Goal: Task Accomplishment & Management: Manage account settings

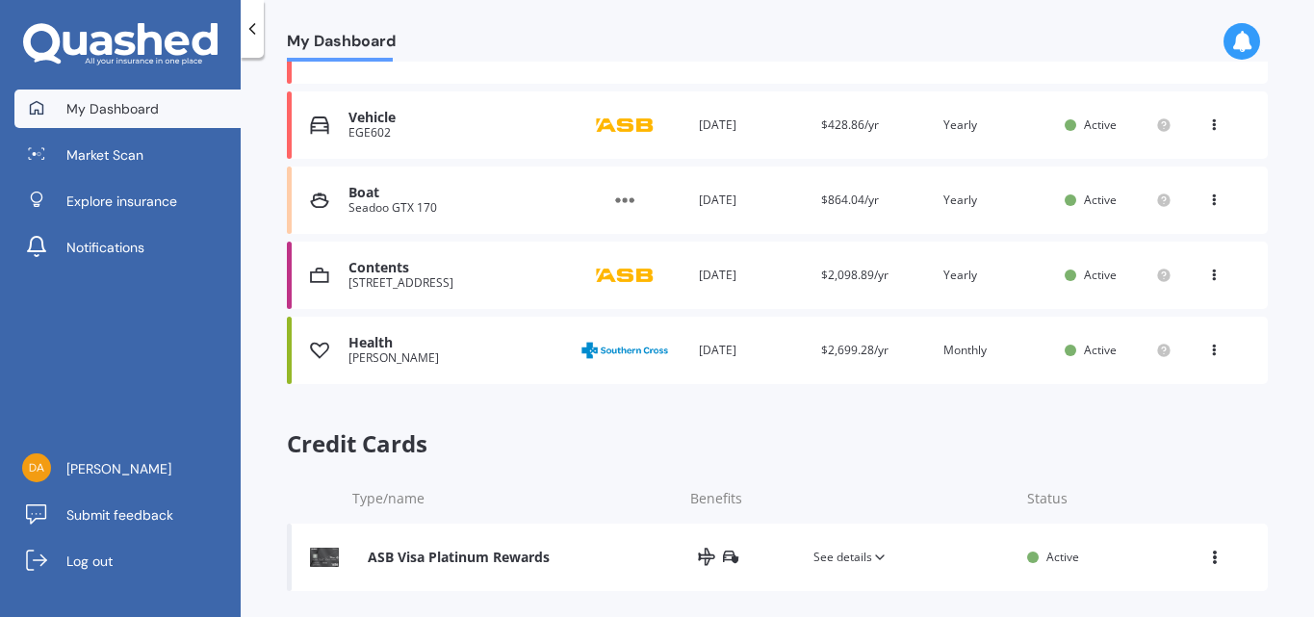
scroll to position [721, 0]
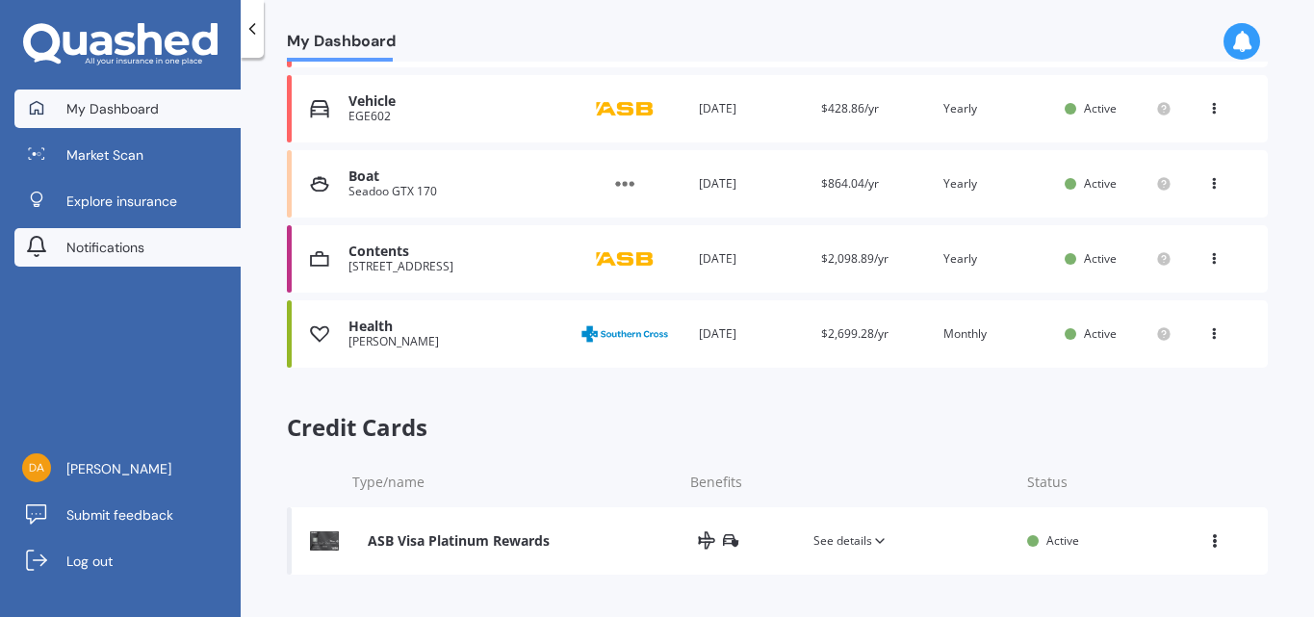
click at [186, 251] on link "Notifications" at bounding box center [127, 247] width 226 height 39
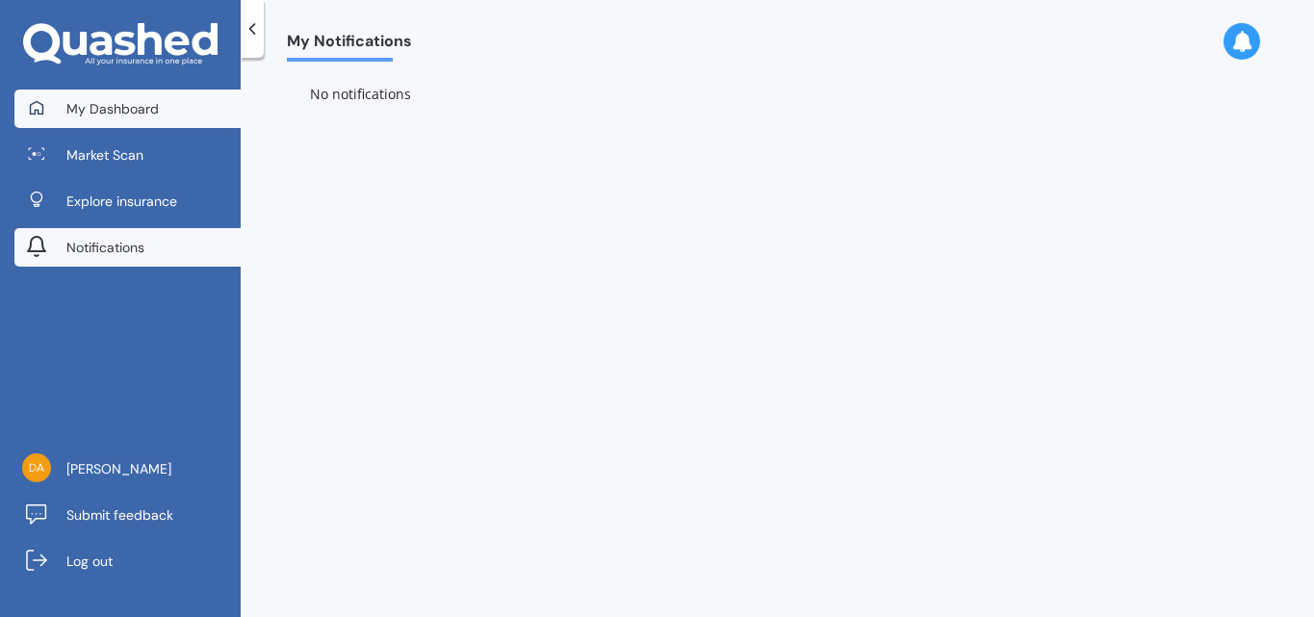
click at [156, 119] on link "My Dashboard" at bounding box center [127, 109] width 226 height 39
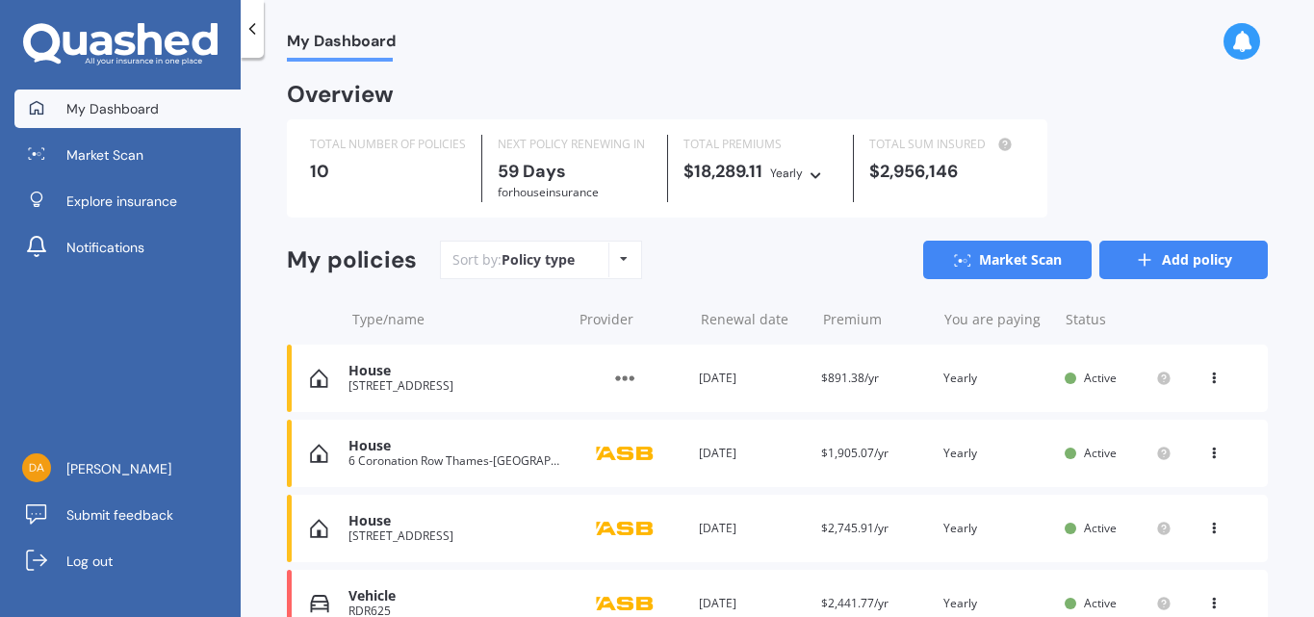
click at [1163, 252] on link "Add policy" at bounding box center [1184, 260] width 169 height 39
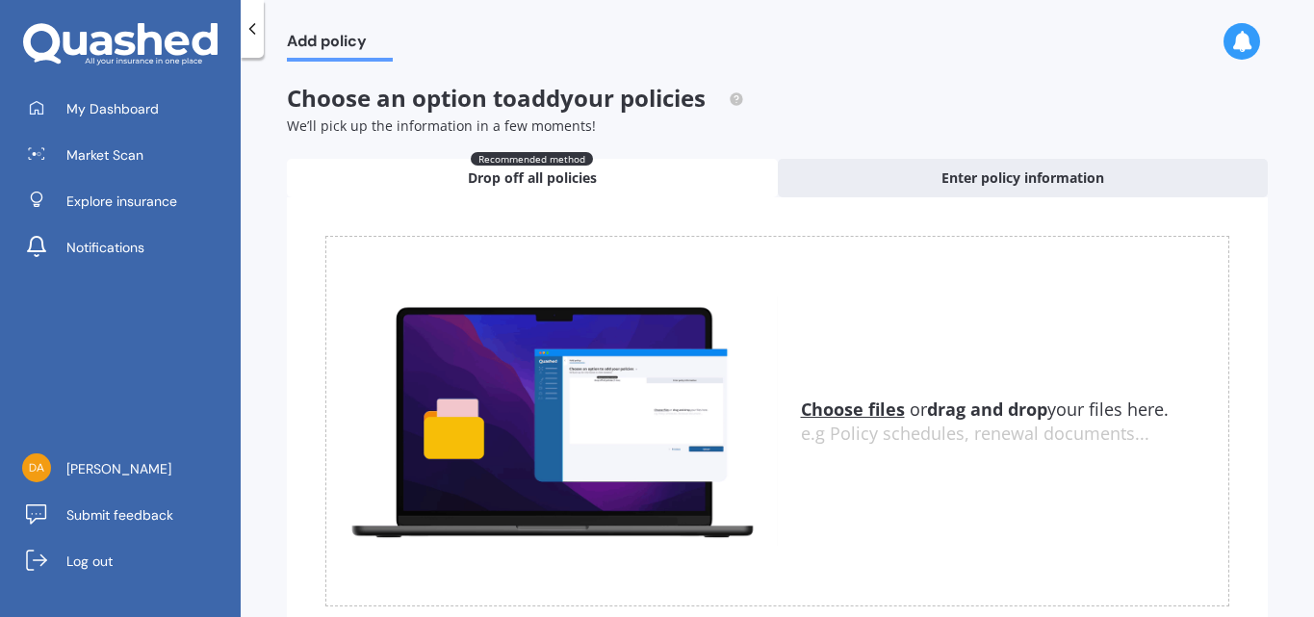
scroll to position [86, 0]
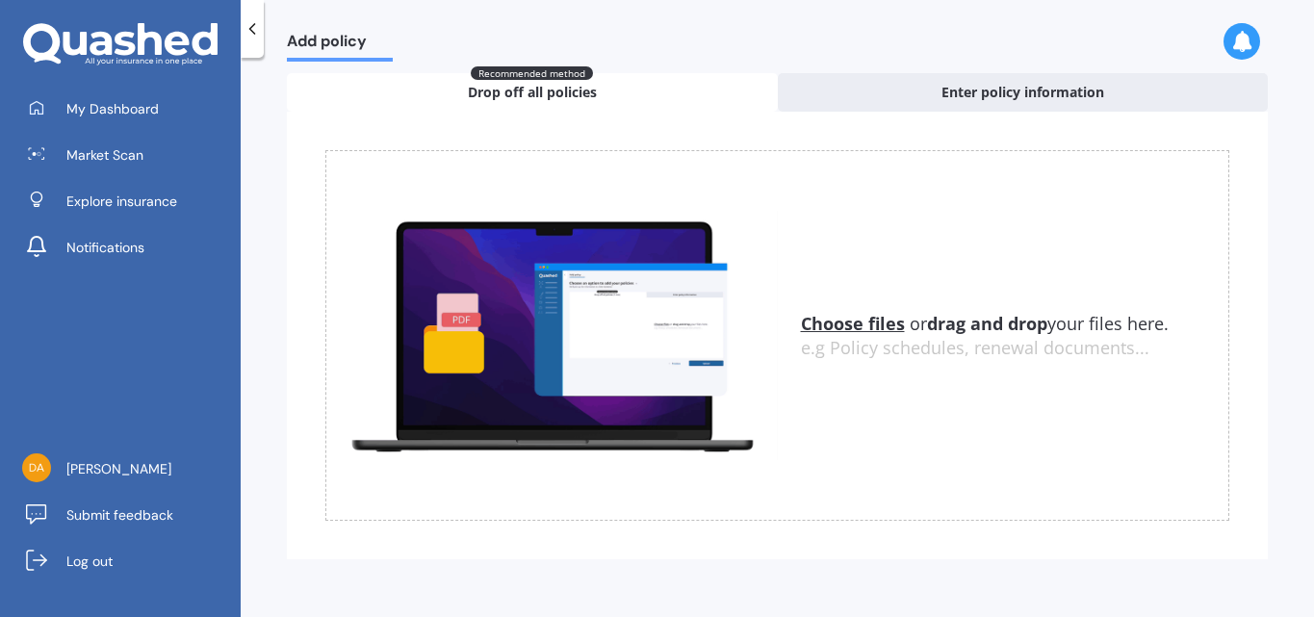
click at [859, 316] on u "Choose files" at bounding box center [853, 323] width 104 height 23
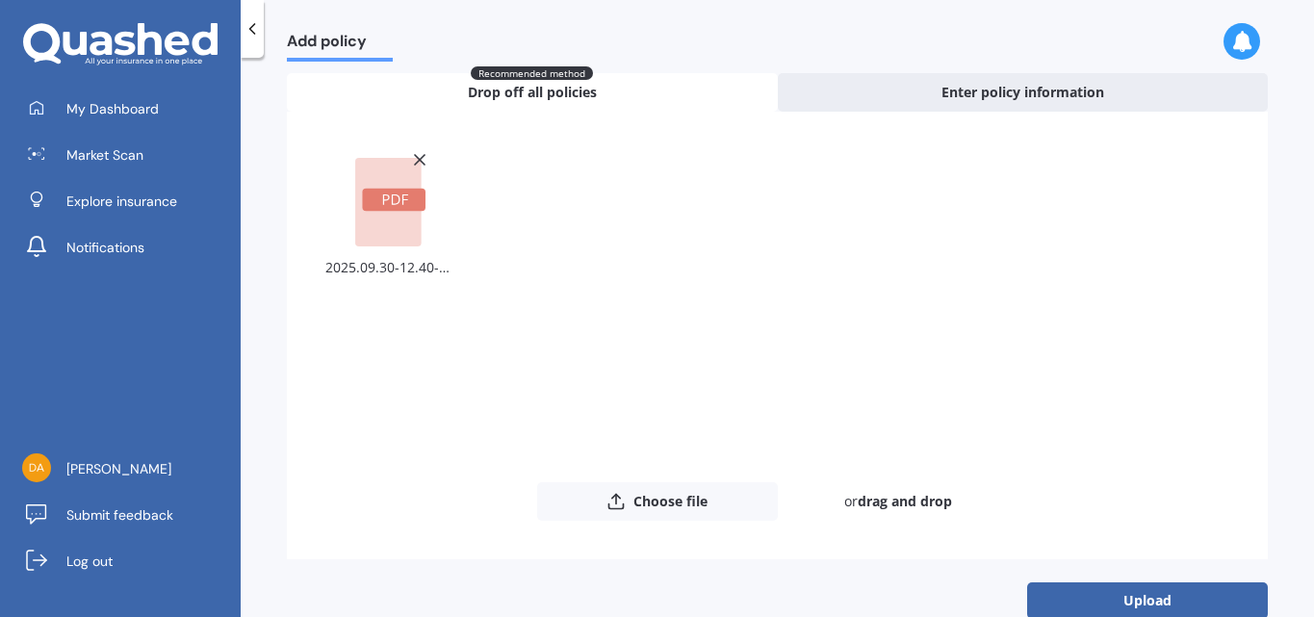
scroll to position [122, 0]
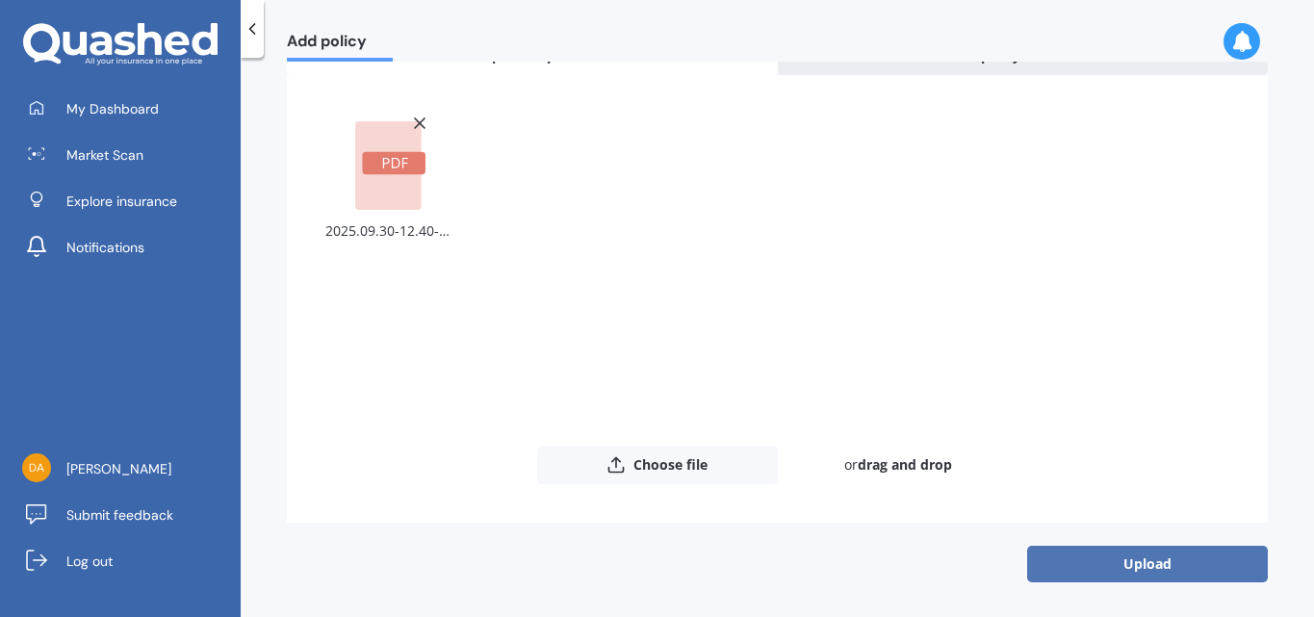
click at [1122, 558] on button "Upload" at bounding box center [1147, 564] width 241 height 37
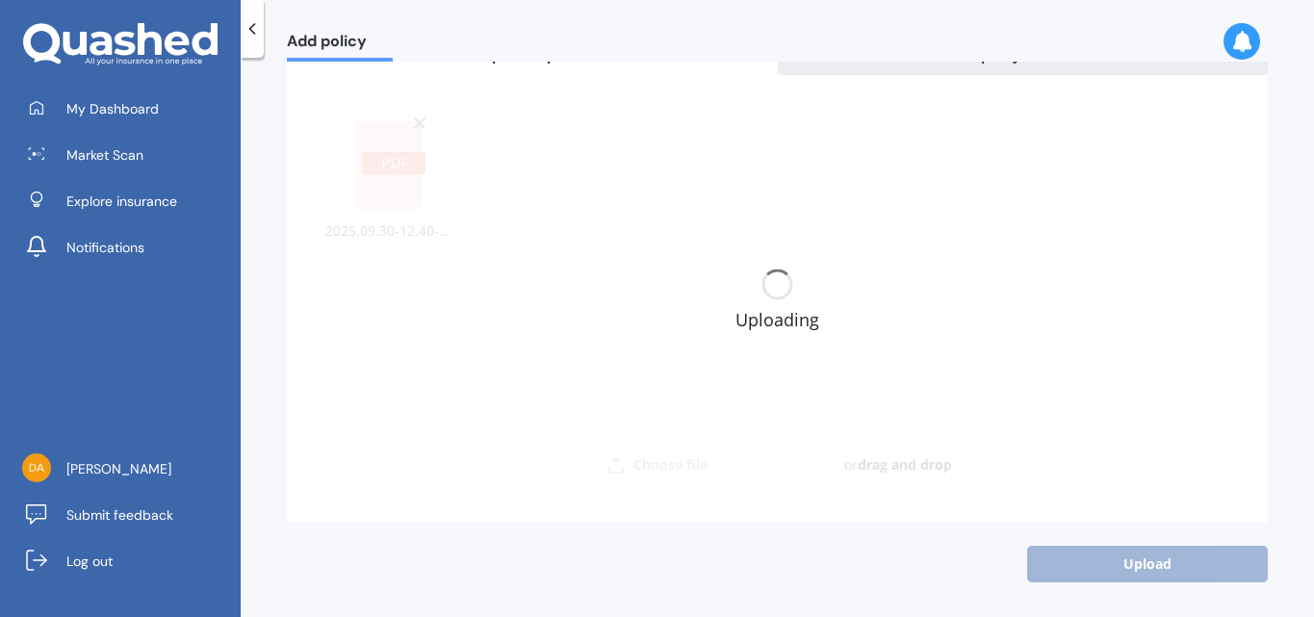
scroll to position [0, 0]
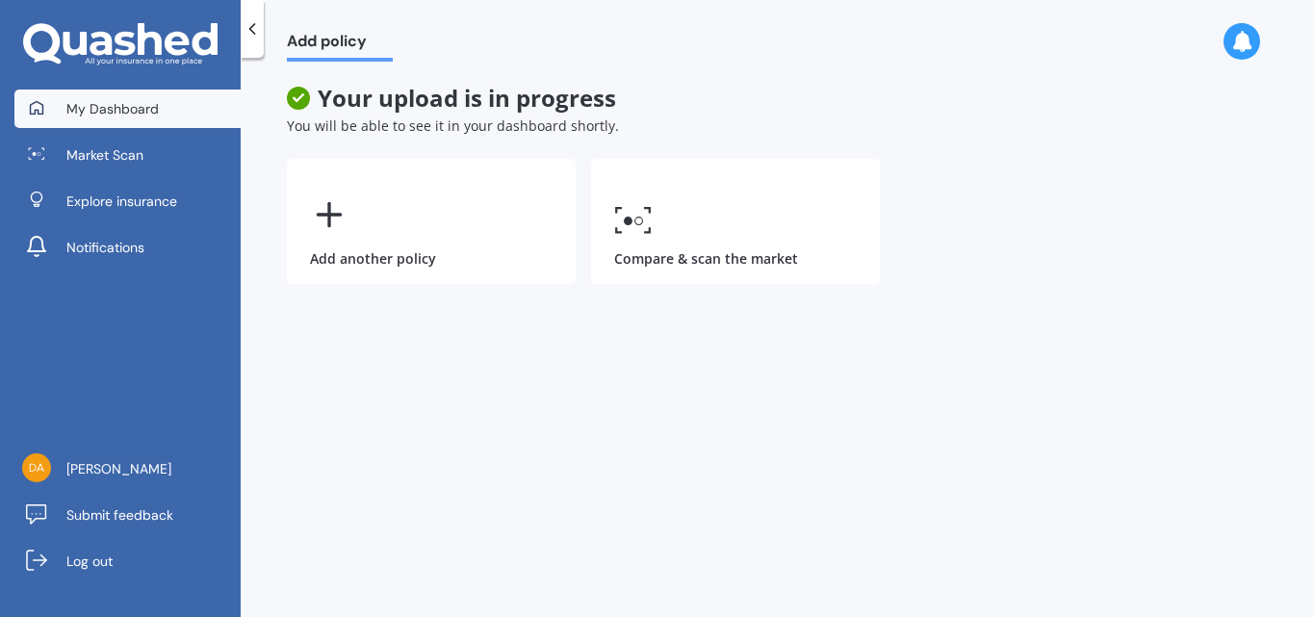
click at [116, 109] on span "My Dashboard" at bounding box center [112, 108] width 92 height 19
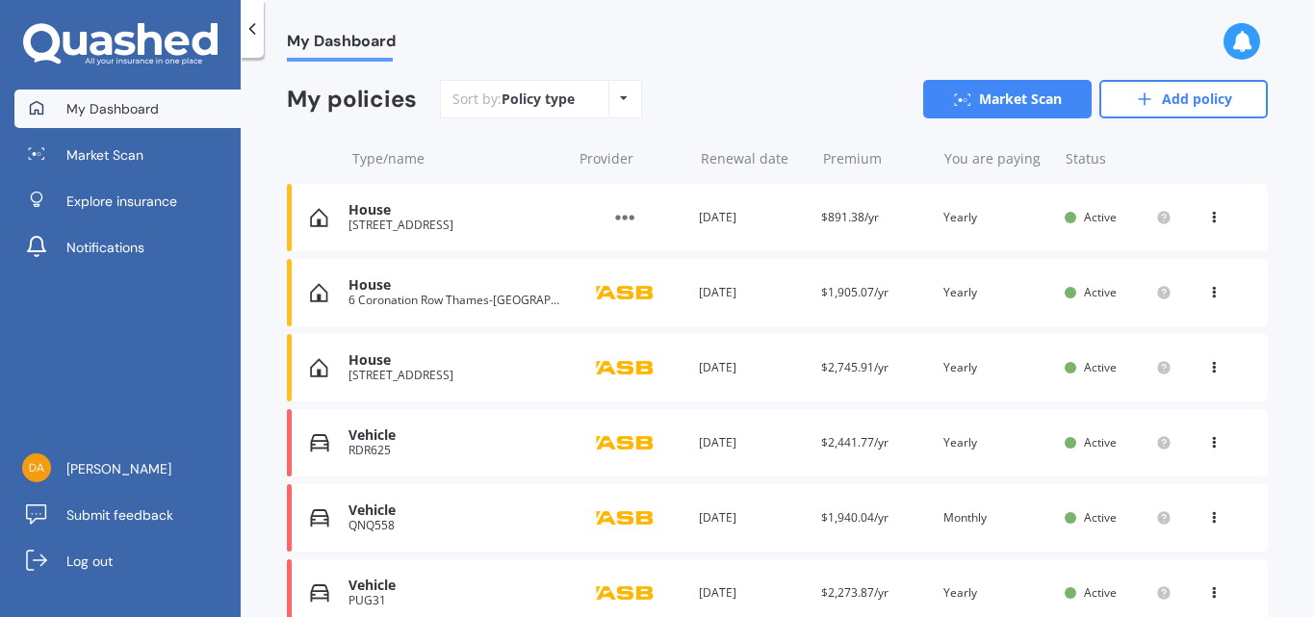
scroll to position [132, 0]
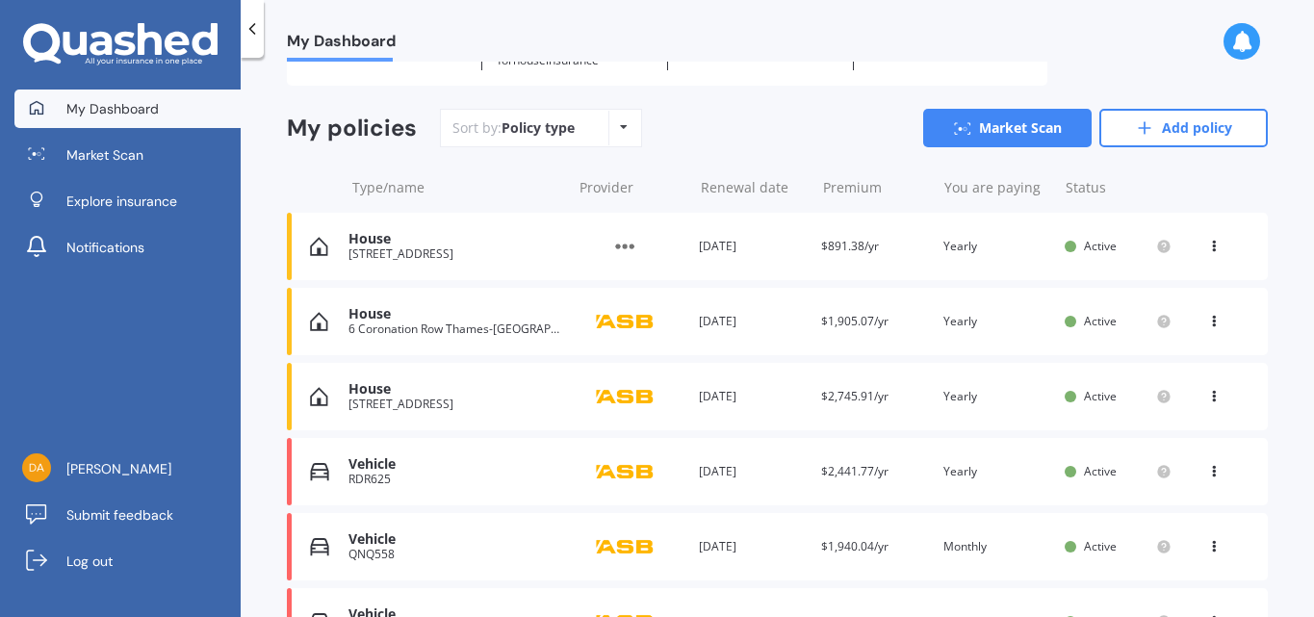
click at [389, 245] on div "House" at bounding box center [455, 239] width 213 height 16
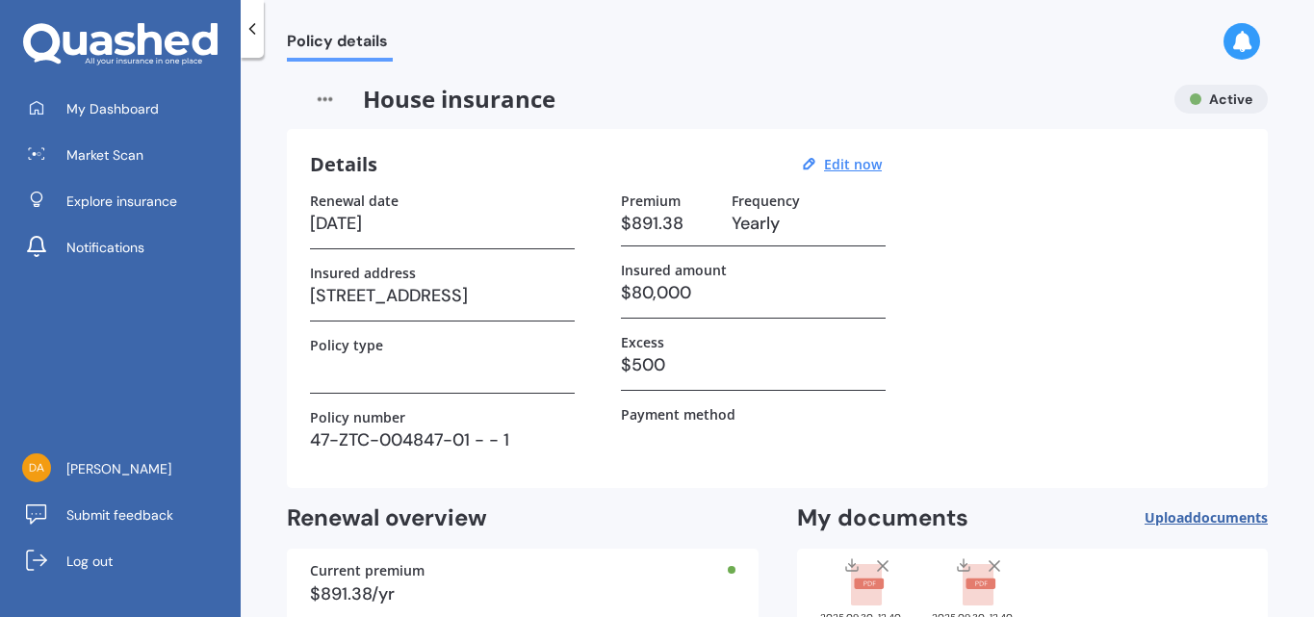
click at [580, 290] on div "Renewal date [DATE] Insured address [STREET_ADDRESS] Policy type Policy number …" at bounding box center [777, 329] width 935 height 272
drag, startPoint x: 555, startPoint y: 293, endPoint x: 355, endPoint y: 273, distance: 200.2
click at [355, 273] on div "Insured address [STREET_ADDRESS]" at bounding box center [442, 293] width 265 height 57
click at [836, 164] on u "Edit now" at bounding box center [853, 164] width 58 height 18
select select "30"
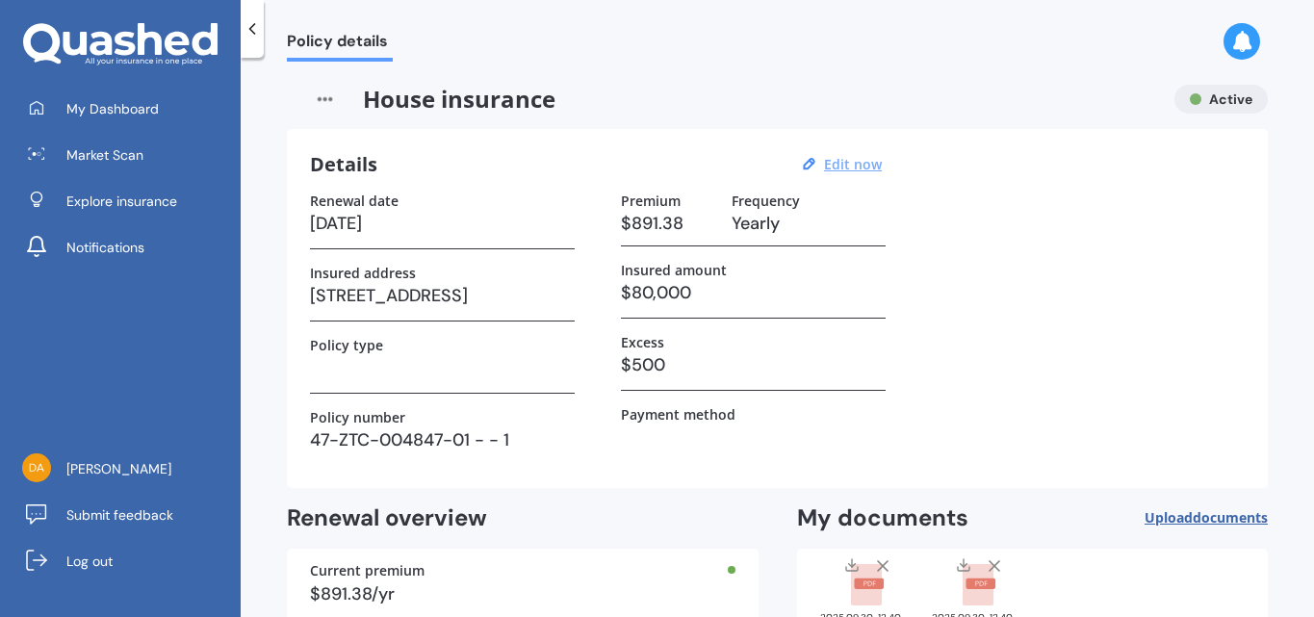
select select "09"
select select "2026"
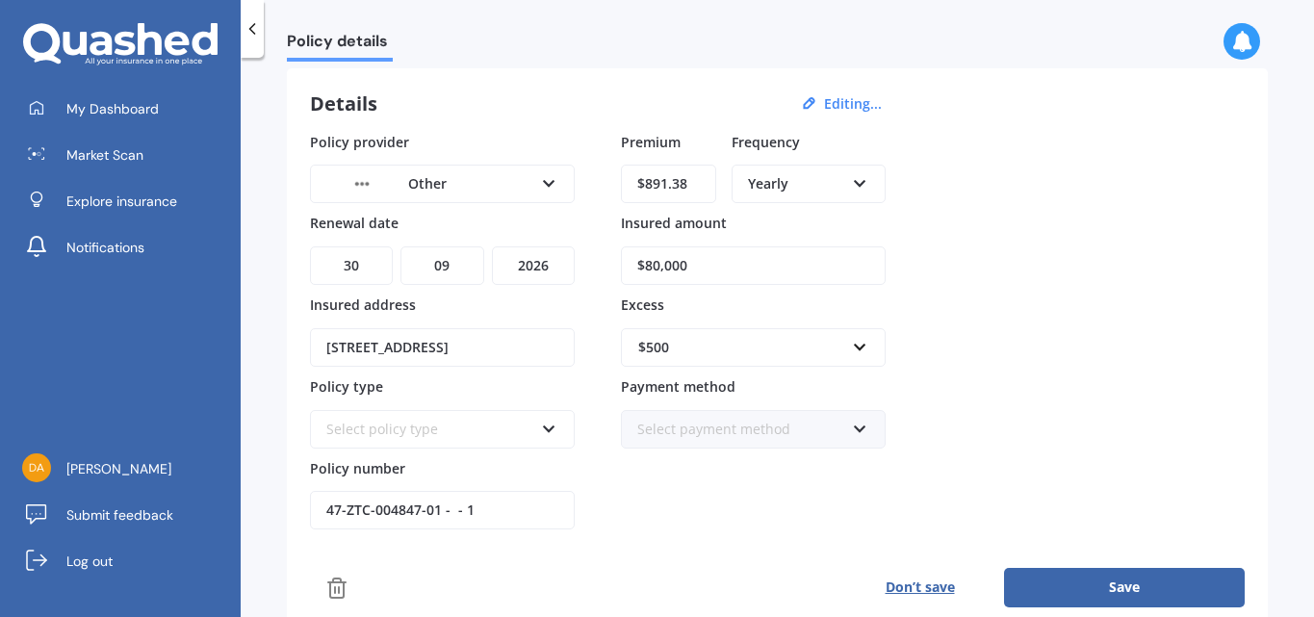
scroll to position [0, 204]
drag, startPoint x: 425, startPoint y: 358, endPoint x: 692, endPoint y: 349, distance: 267.8
click at [692, 349] on div "Policy provider Other AA AMI AMP ANZ ASB Ando BNZ Co-Operative Bank FMG Initio …" at bounding box center [777, 331] width 935 height 399
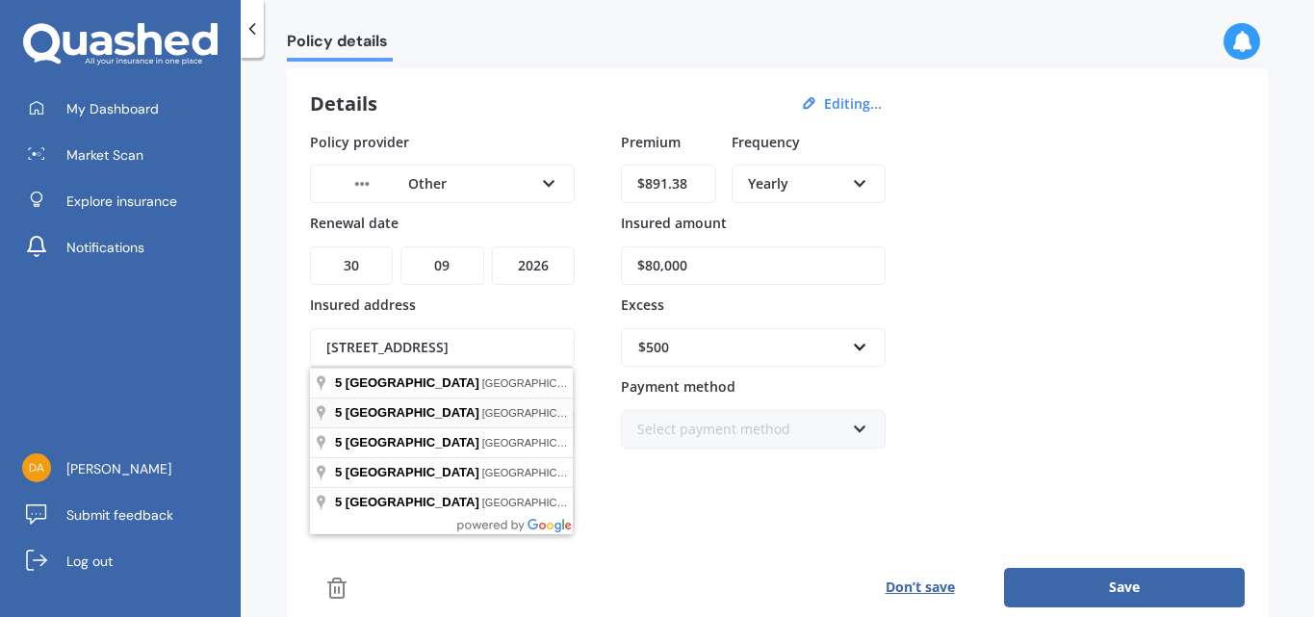
type input "[STREET_ADDRESS]"
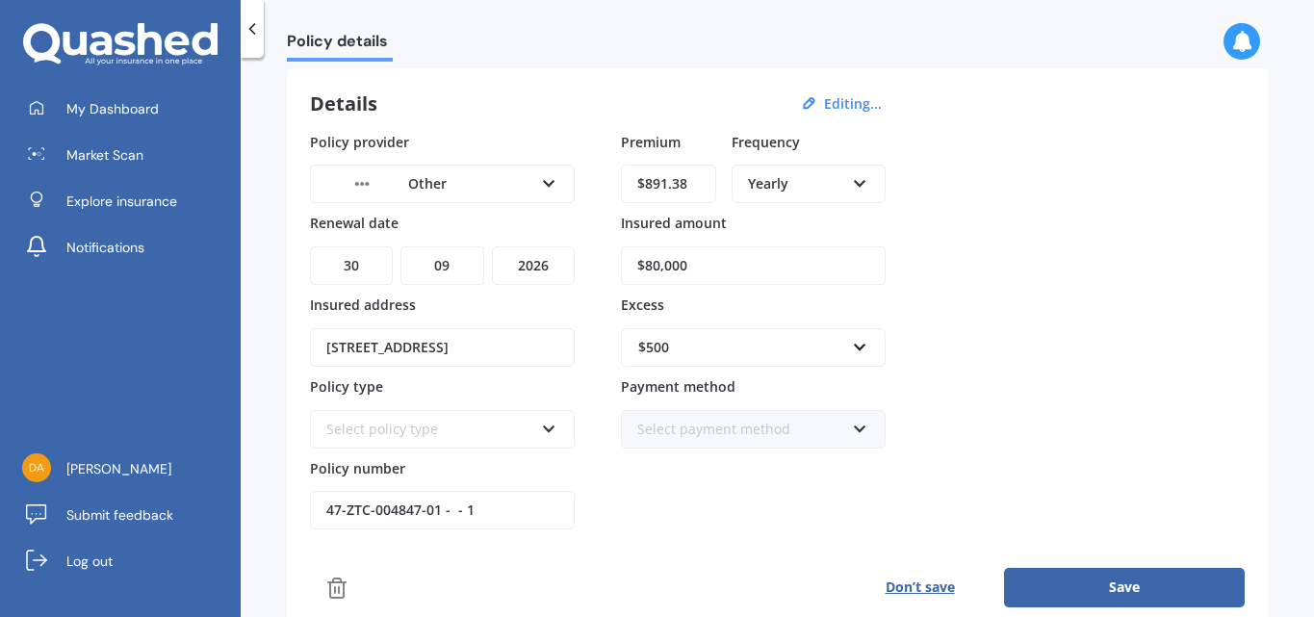
click at [553, 432] on icon at bounding box center [549, 425] width 16 height 13
click at [547, 398] on div "Comprehensive Comprehensive" at bounding box center [442, 417] width 265 height 63
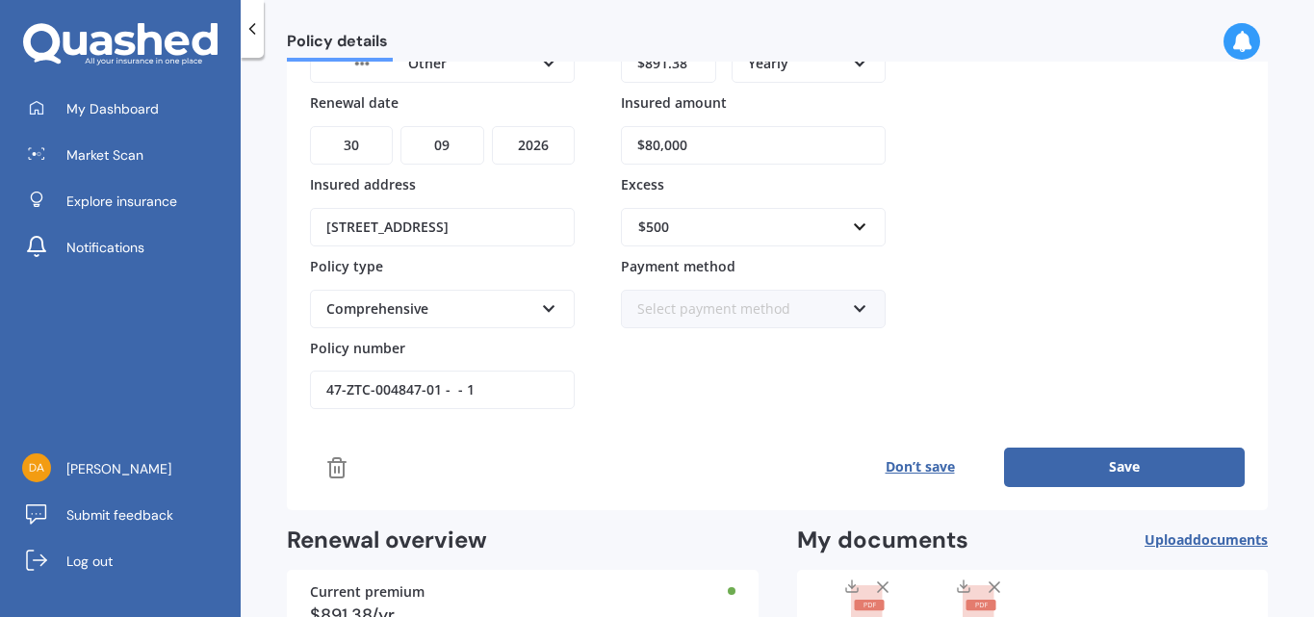
scroll to position [277, 0]
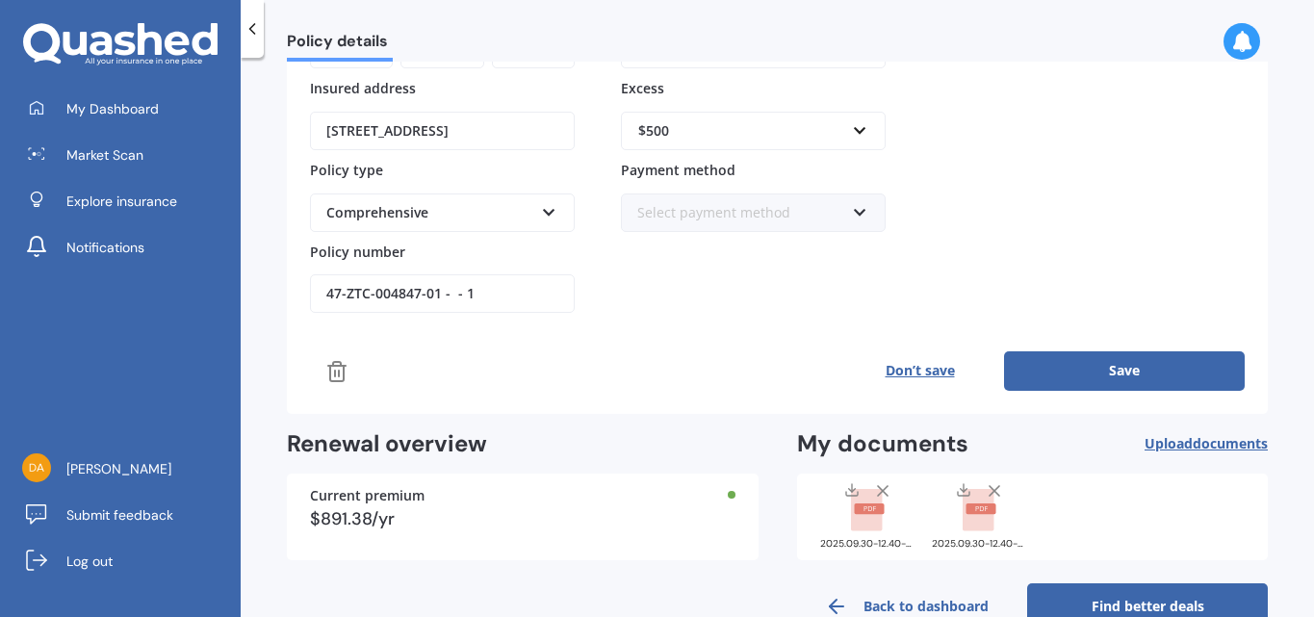
click at [1044, 373] on button "Save" at bounding box center [1124, 370] width 241 height 39
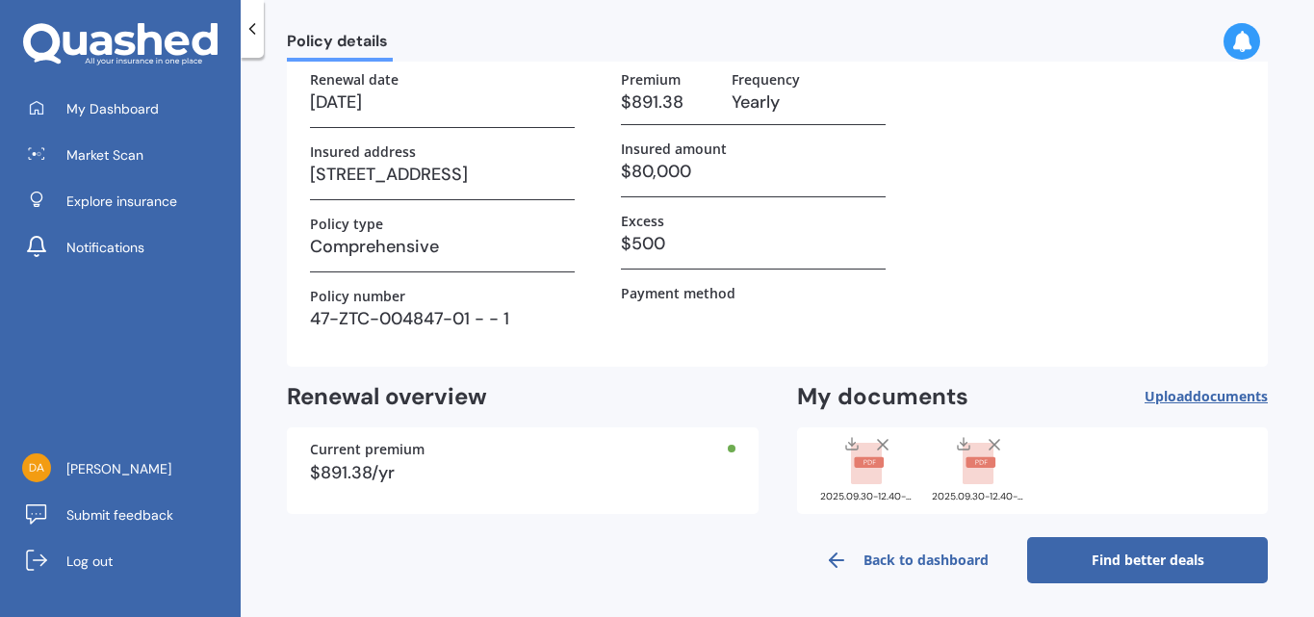
scroll to position [0, 0]
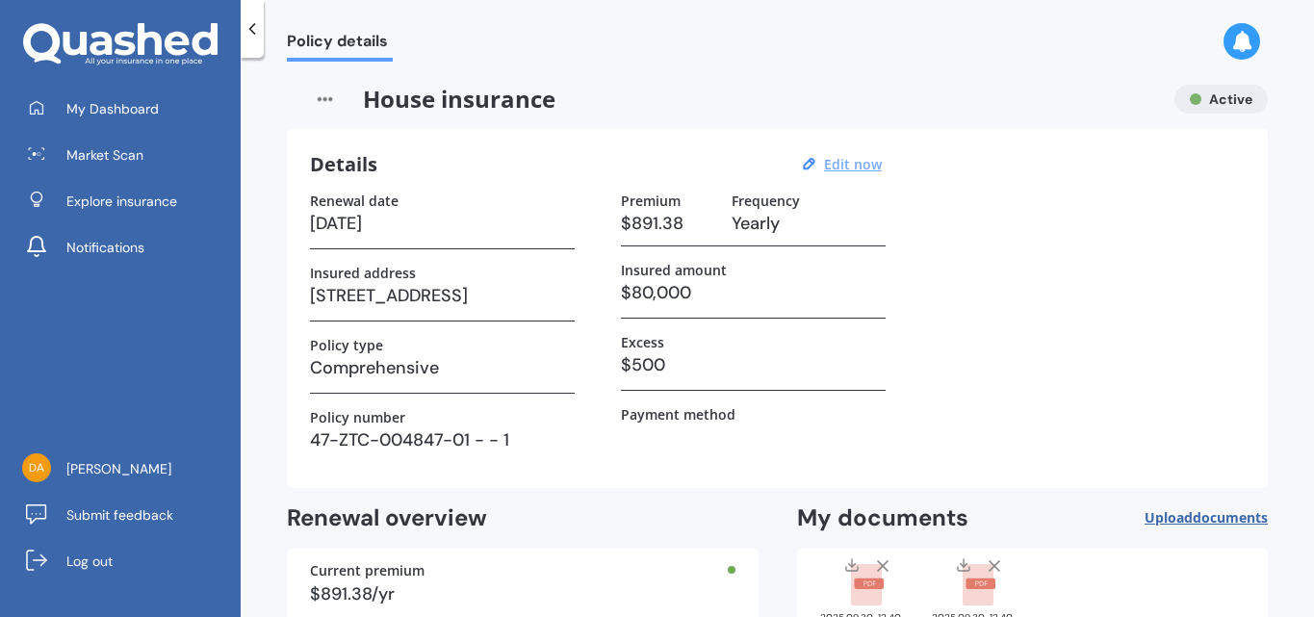
click at [836, 161] on u "Edit now" at bounding box center [853, 164] width 58 height 18
select select "30"
select select "09"
select select "2026"
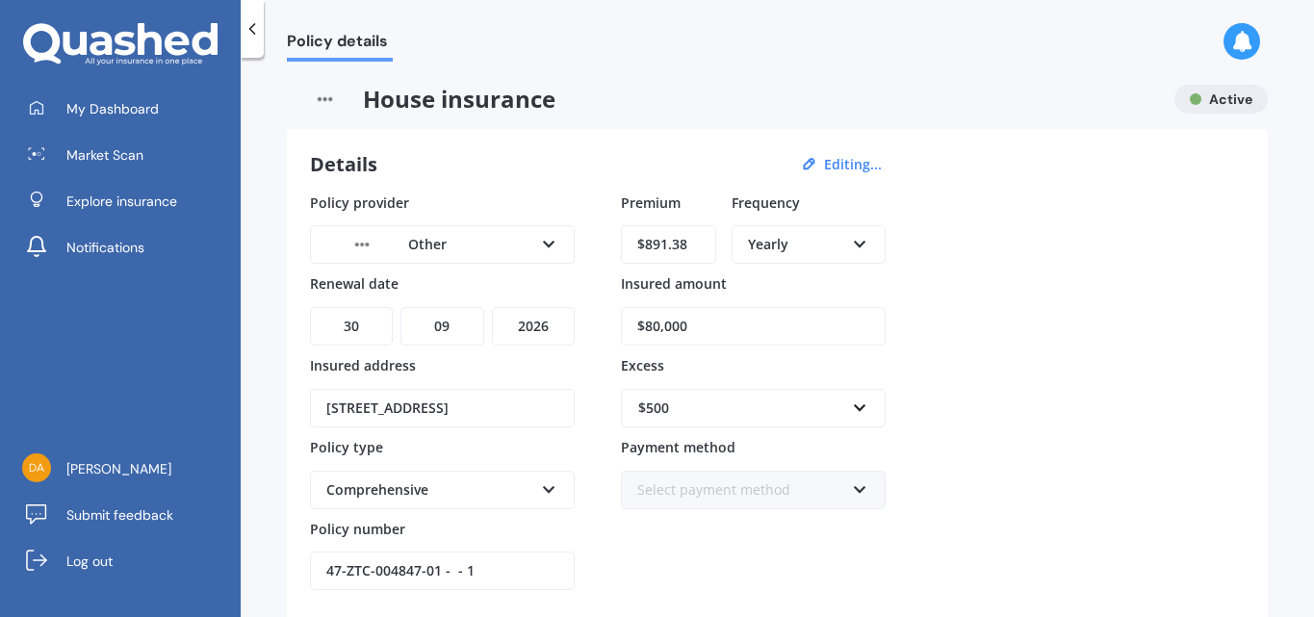
click at [414, 106] on span "House insurance" at bounding box center [723, 99] width 872 height 29
click at [517, 102] on span "House insurance" at bounding box center [723, 99] width 872 height 29
click at [561, 245] on div "Other AA AMI AMP ANZ ASB Ando BNZ Co-Operative Bank FMG Initio Kiwibank Lantern…" at bounding box center [442, 244] width 265 height 39
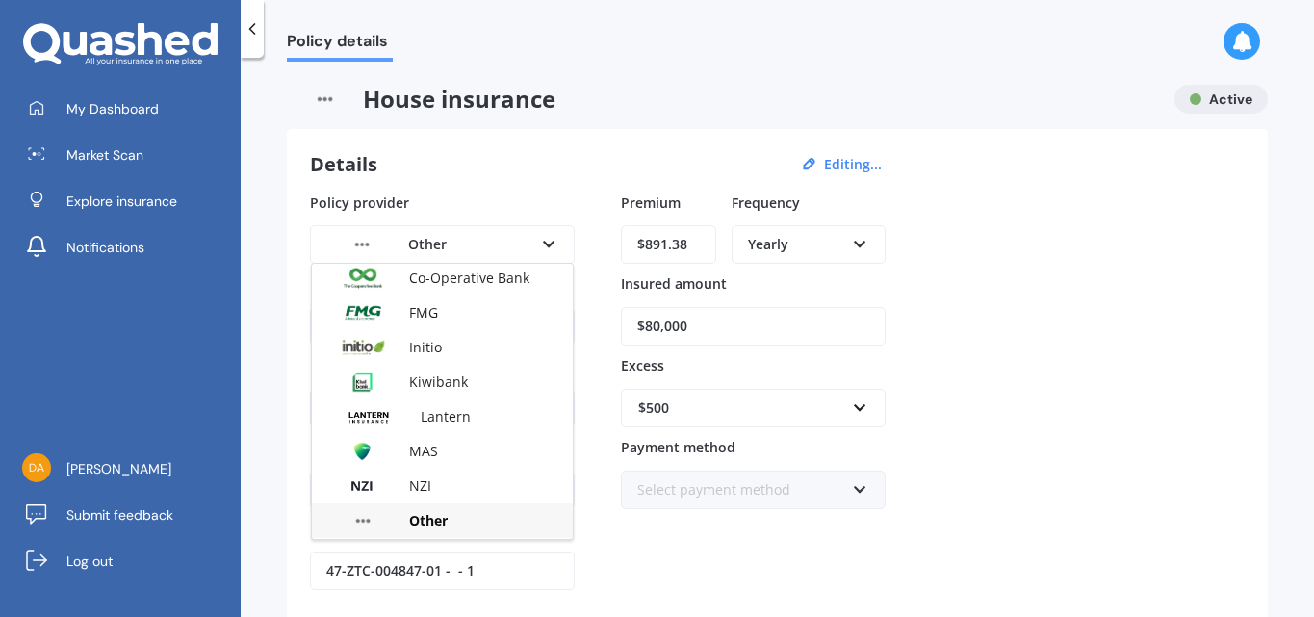
scroll to position [253, 0]
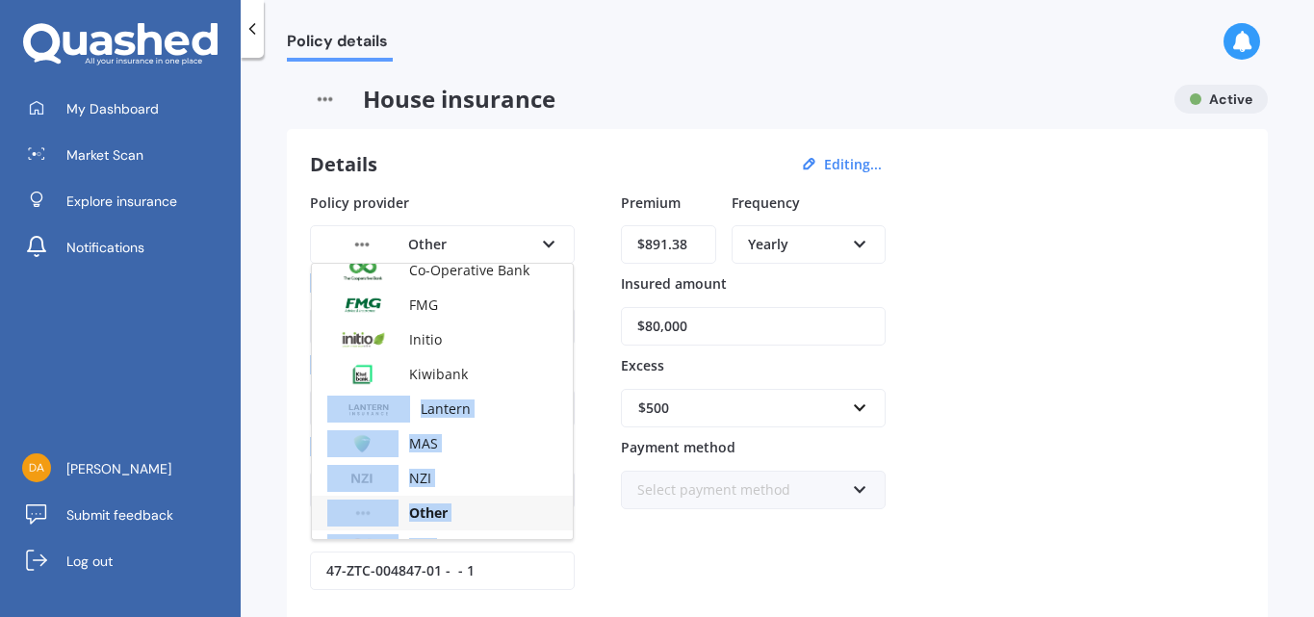
drag, startPoint x: 573, startPoint y: 398, endPoint x: 578, endPoint y: 487, distance: 89.7
click at [578, 488] on div "Policy provider Other AA AMI AMP ANZ ASB Ando BNZ Co-Operative Bank FMG Initio …" at bounding box center [777, 392] width 935 height 399
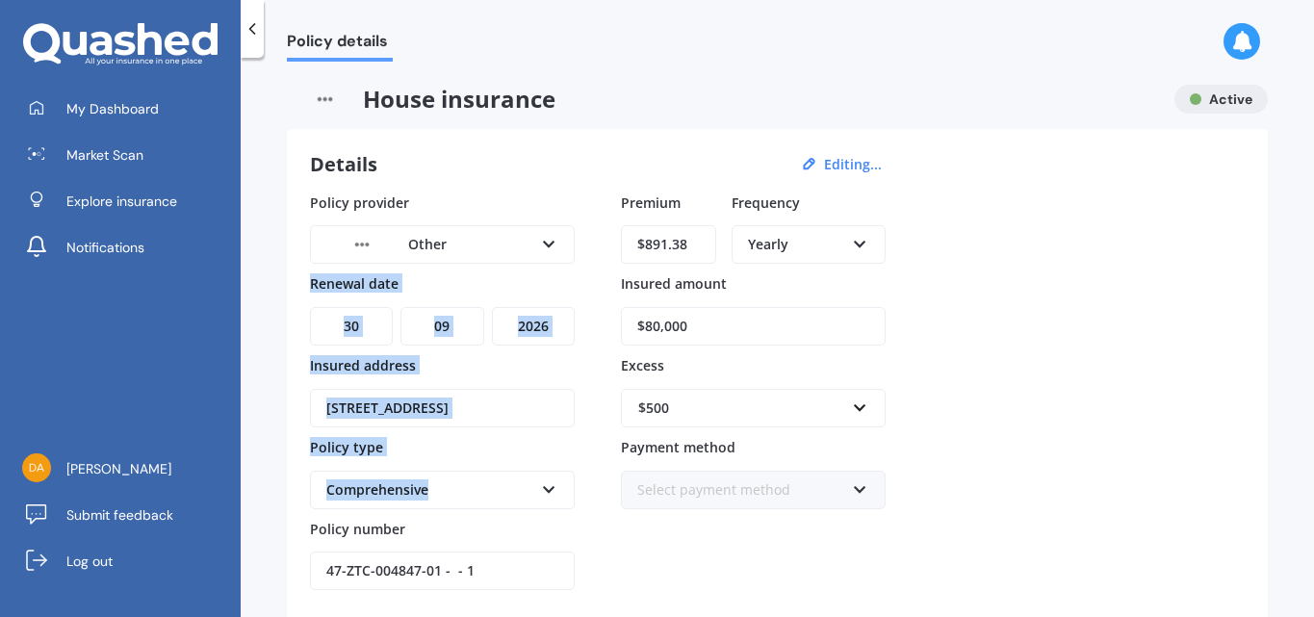
scroll to position [5, 0]
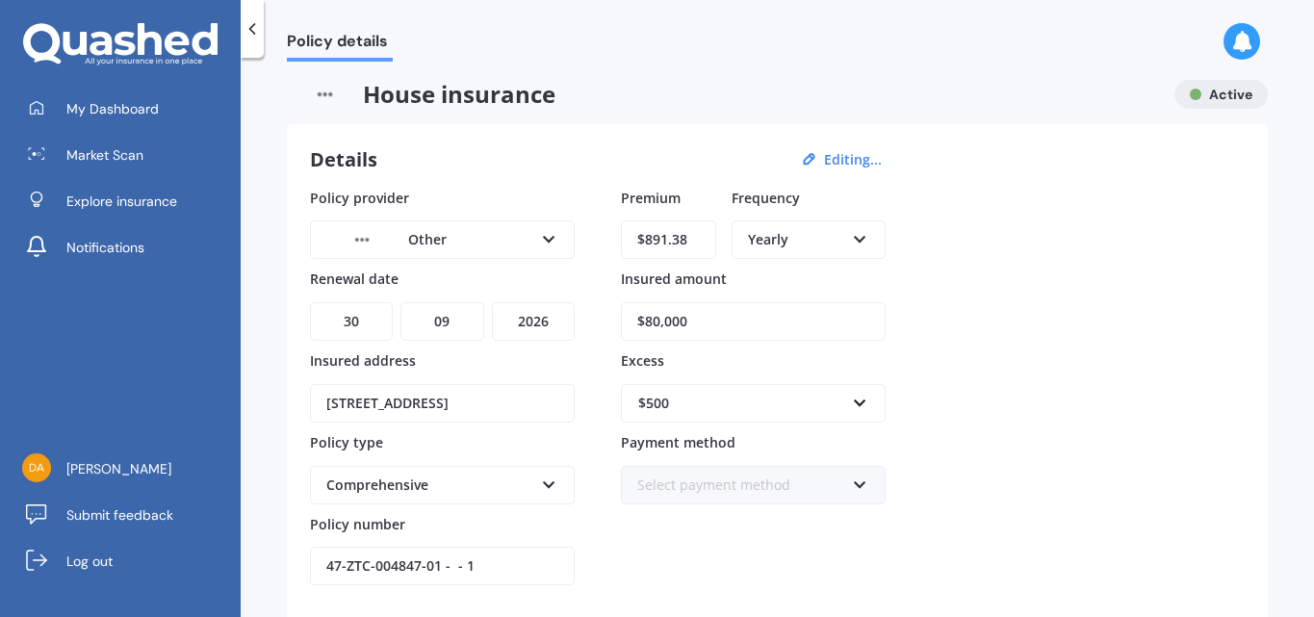
click at [549, 236] on icon at bounding box center [549, 235] width 16 height 13
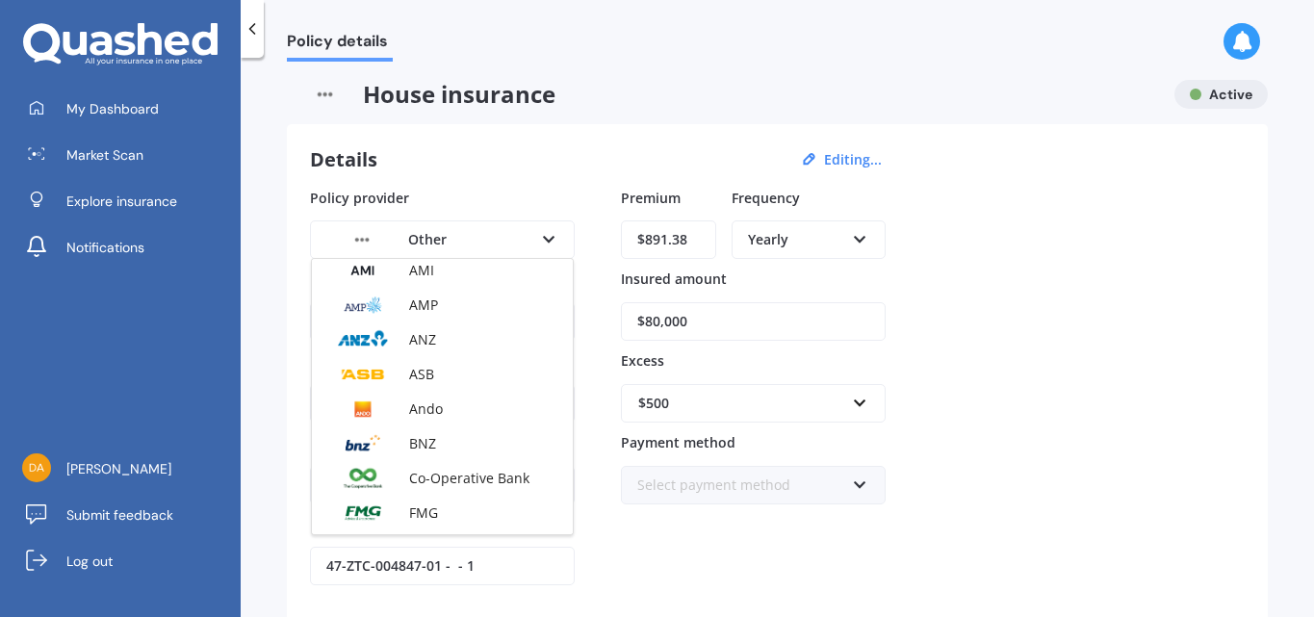
scroll to position [0, 0]
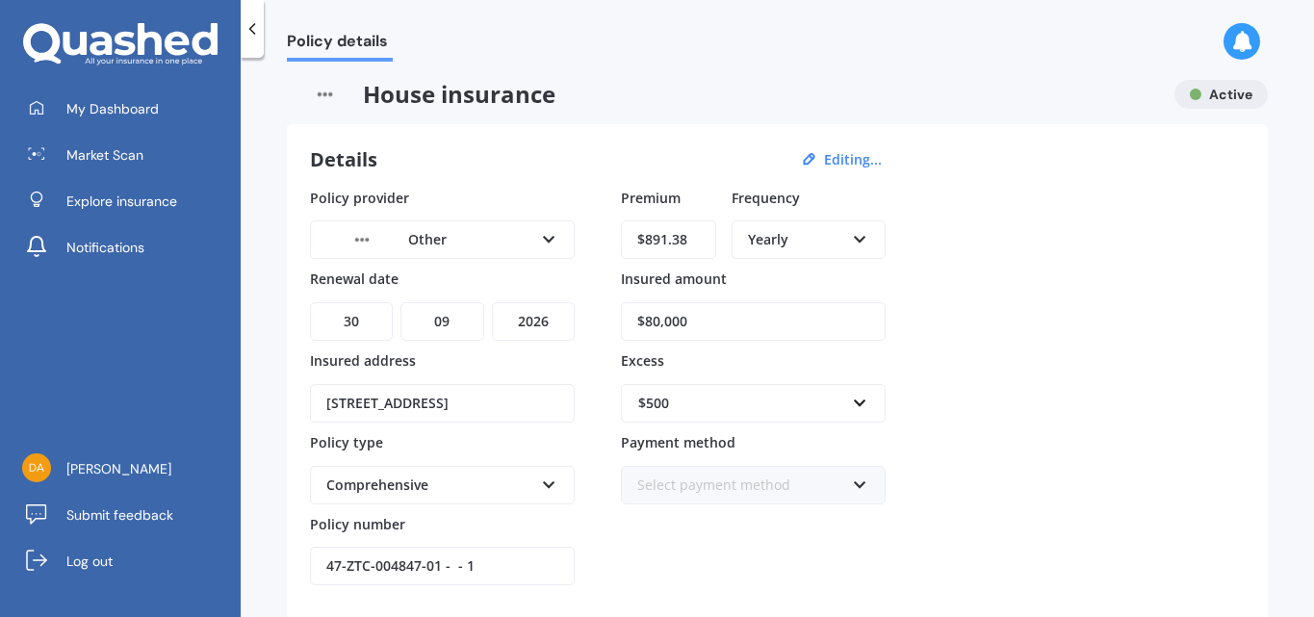
click at [532, 124] on div "Details Editing... Policy provider Other AA AMI AMP ANZ ASB Ando BNZ Co-Operati…" at bounding box center [777, 405] width 981 height 562
click at [323, 94] on img at bounding box center [325, 94] width 76 height 29
click at [450, 92] on span "House insurance" at bounding box center [723, 94] width 872 height 29
drag, startPoint x: 396, startPoint y: 91, endPoint x: 513, endPoint y: 106, distance: 118.4
click at [513, 106] on span "House insurance" at bounding box center [723, 94] width 872 height 29
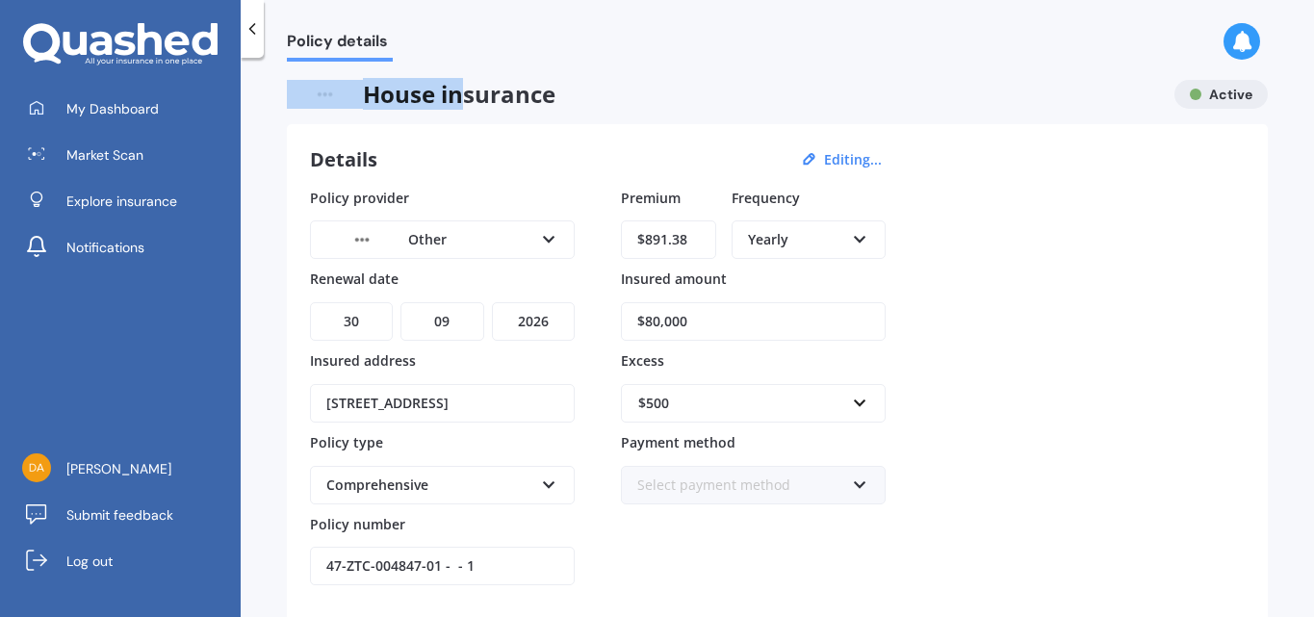
drag, startPoint x: 565, startPoint y: 93, endPoint x: 459, endPoint y: 85, distance: 106.3
click at [459, 85] on span "House insurance" at bounding box center [723, 94] width 872 height 29
click at [320, 91] on img at bounding box center [325, 94] width 76 height 29
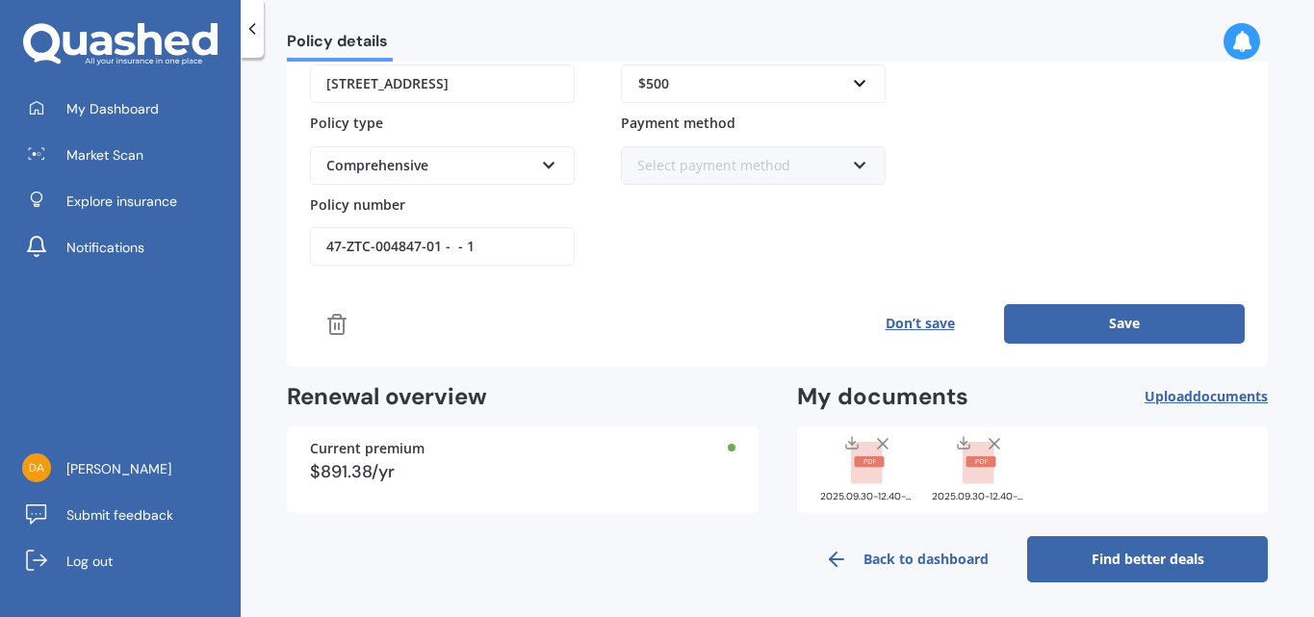
scroll to position [324, 0]
click at [879, 446] on line at bounding box center [883, 444] width 10 height 10
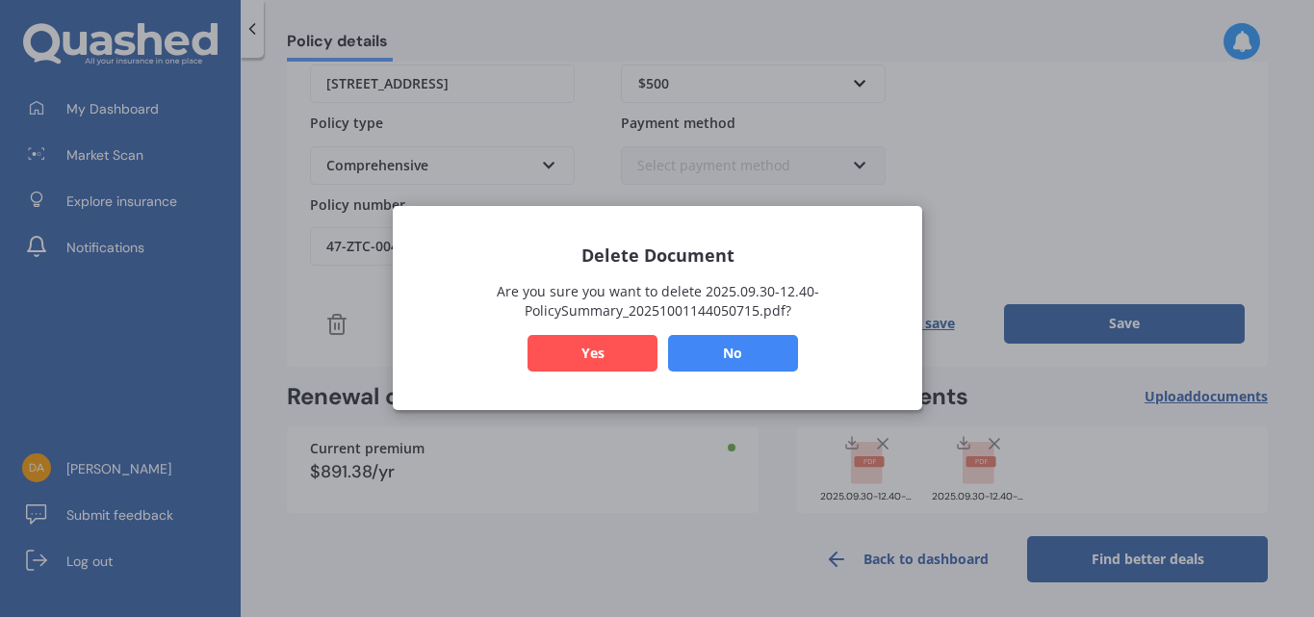
click at [609, 355] on button "Yes" at bounding box center [593, 354] width 130 height 37
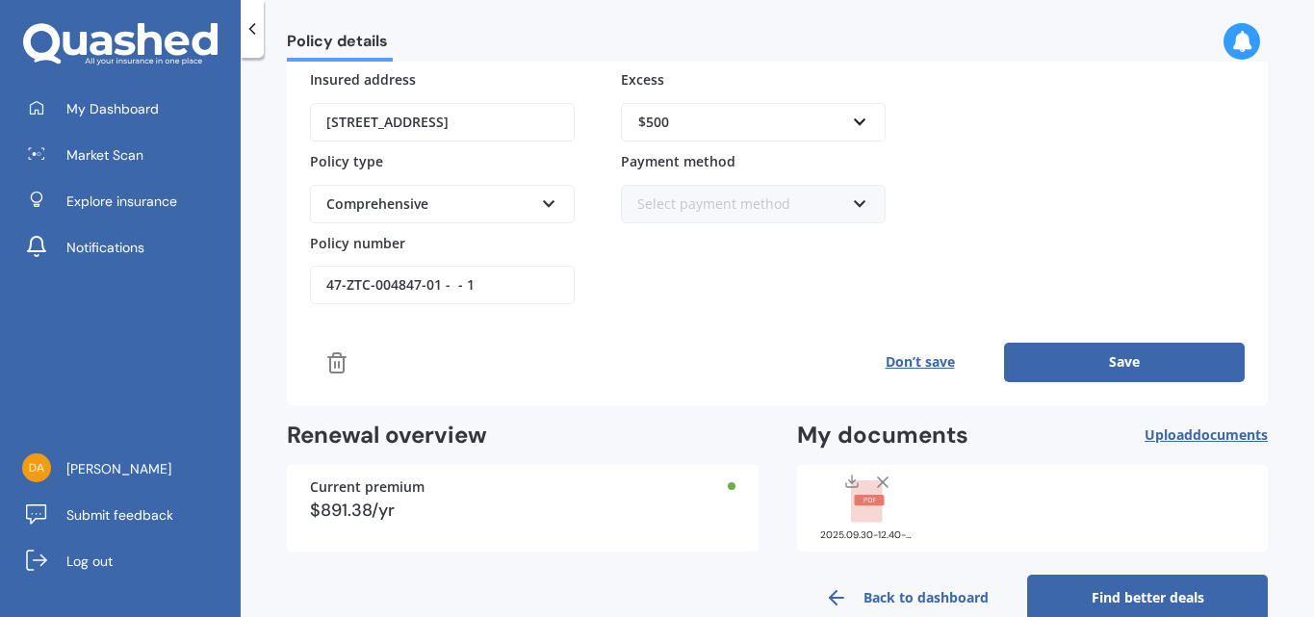
click at [1123, 364] on button "Save" at bounding box center [1124, 362] width 241 height 39
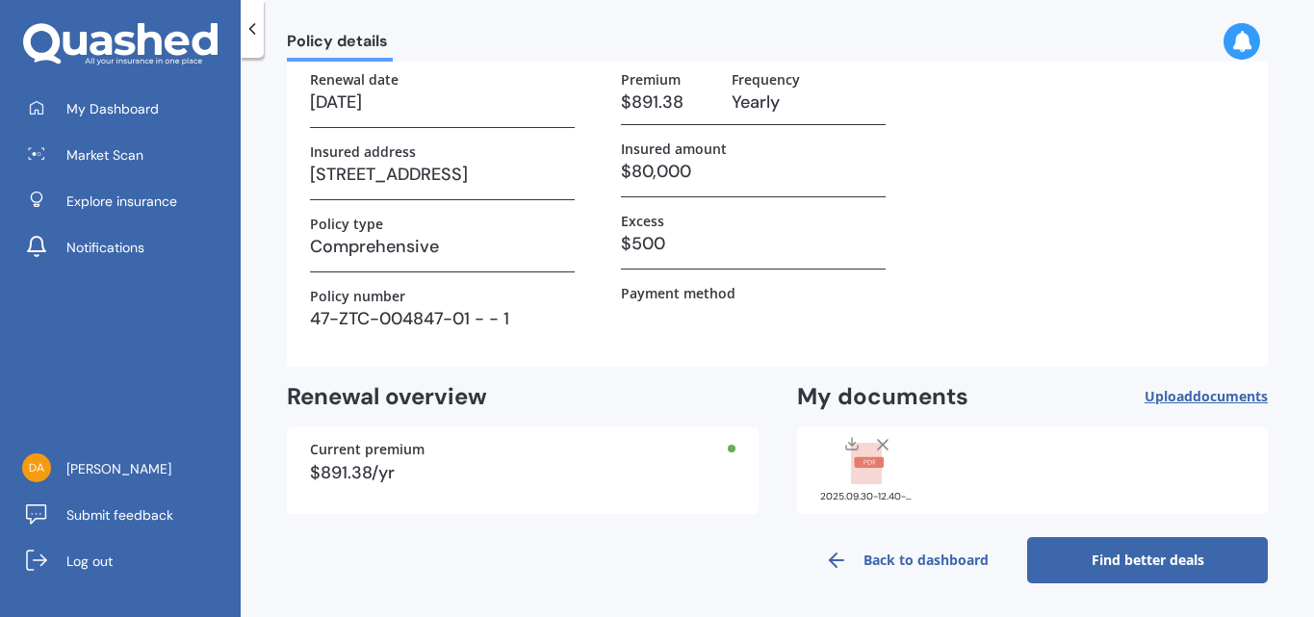
scroll to position [0, 0]
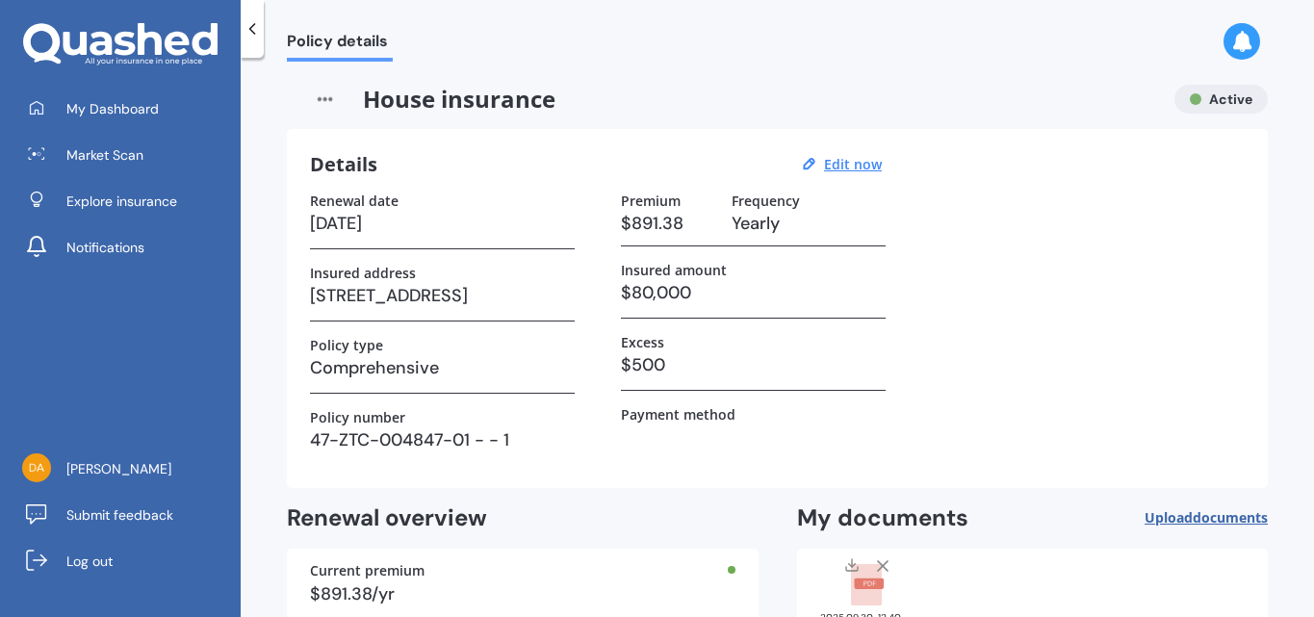
drag, startPoint x: 419, startPoint y: 104, endPoint x: 373, endPoint y: 96, distance: 46.9
click at [413, 104] on span "House insurance" at bounding box center [723, 99] width 872 height 29
click at [353, 97] on img at bounding box center [325, 99] width 76 height 29
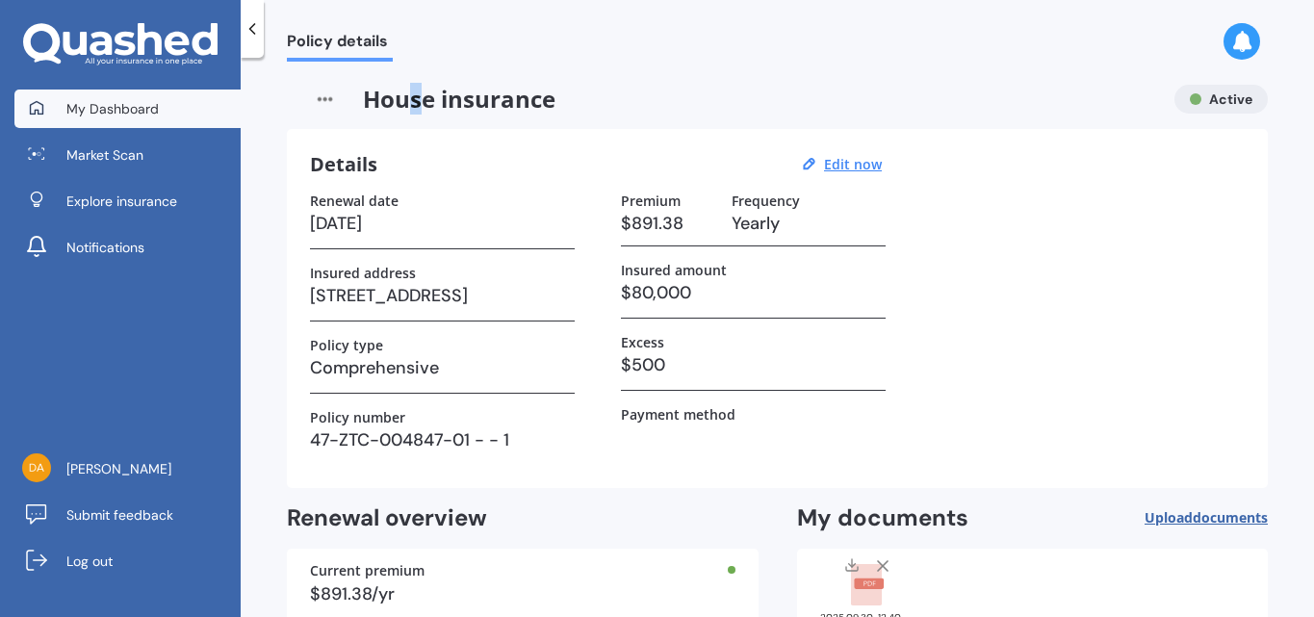
click at [107, 102] on span "My Dashboard" at bounding box center [112, 108] width 92 height 19
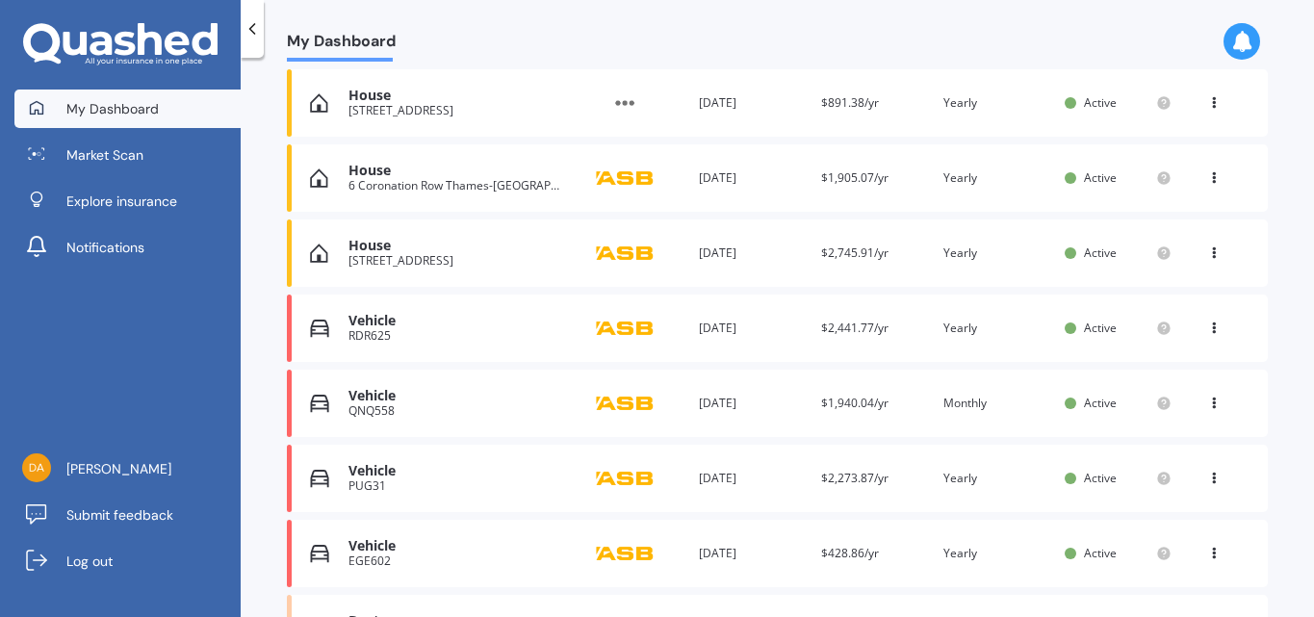
scroll to position [268, 0]
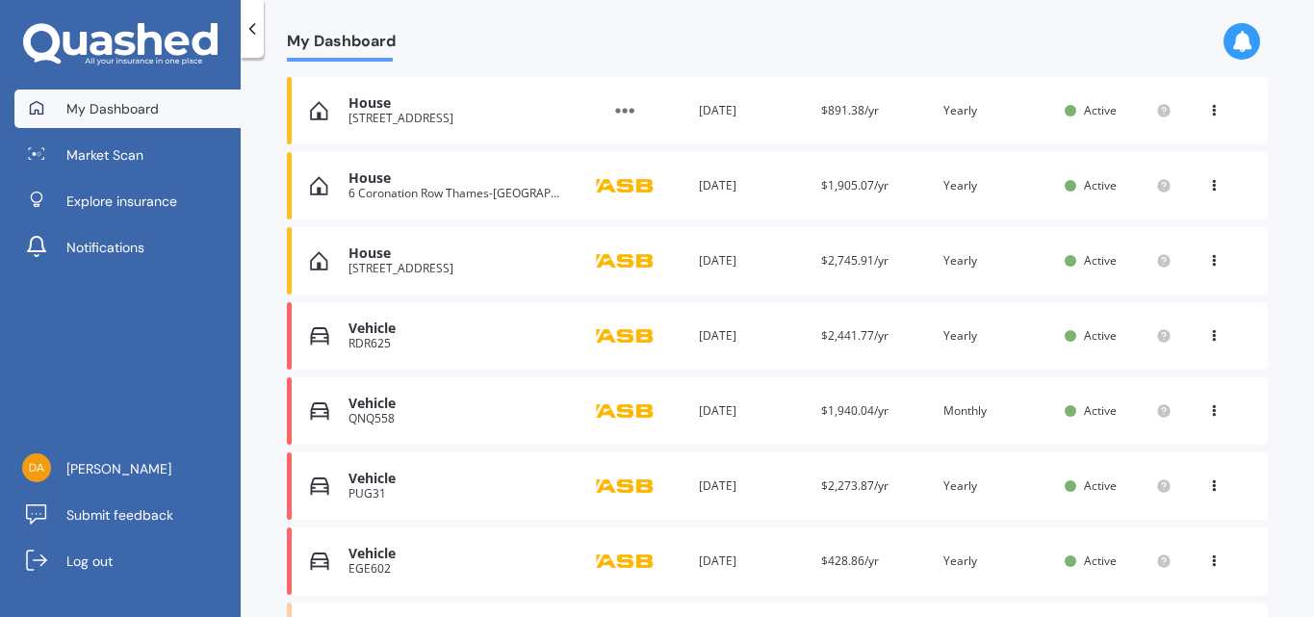
click at [626, 112] on img at bounding box center [625, 110] width 96 height 37
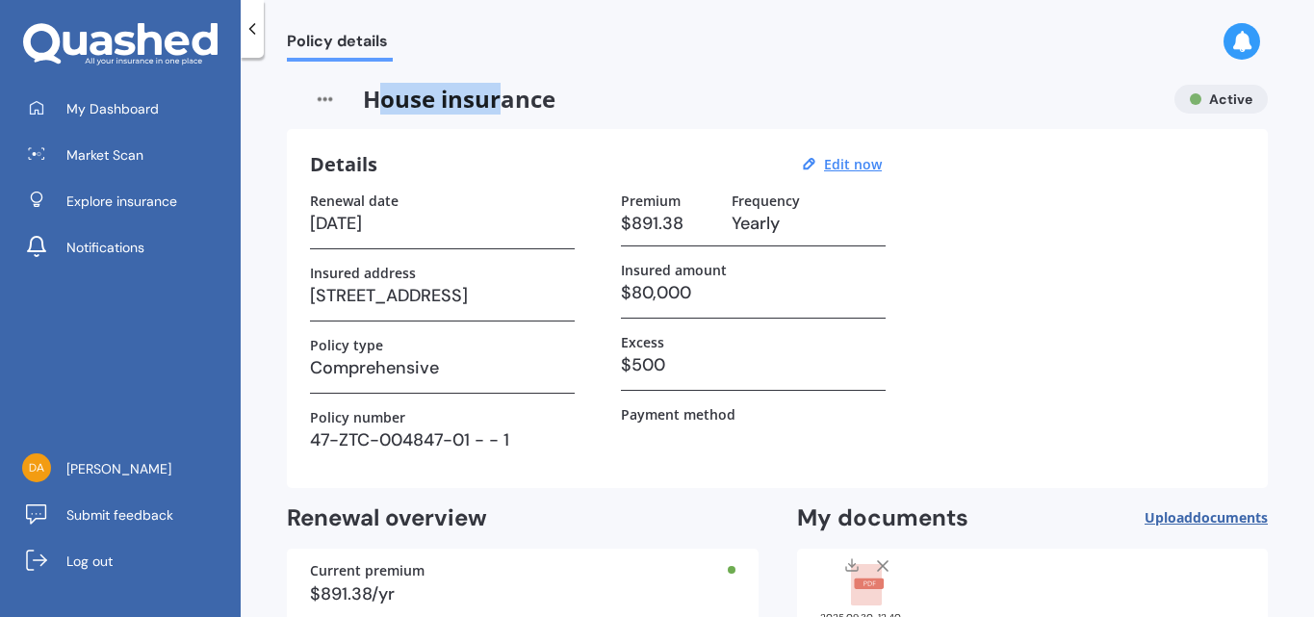
drag, startPoint x: 392, startPoint y: 108, endPoint x: 511, endPoint y: 89, distance: 120.9
click at [508, 90] on span "House insurance" at bounding box center [723, 99] width 872 height 29
click at [848, 169] on u "Edit now" at bounding box center [853, 164] width 58 height 18
select select "30"
select select "09"
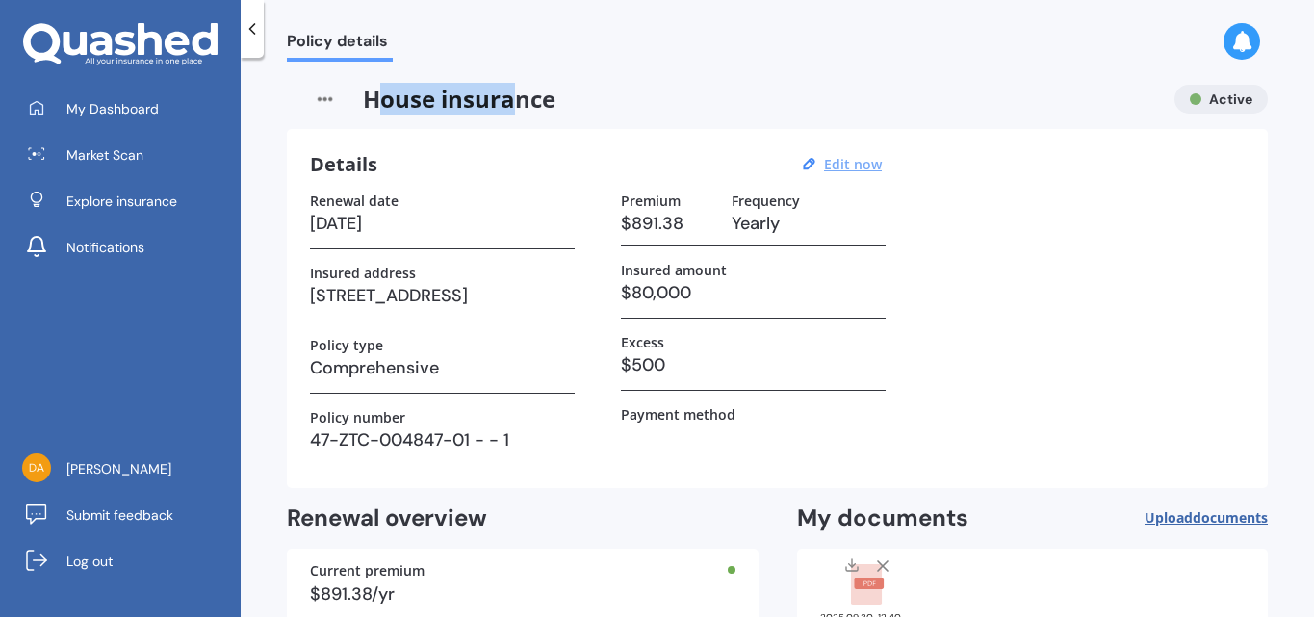
select select "2026"
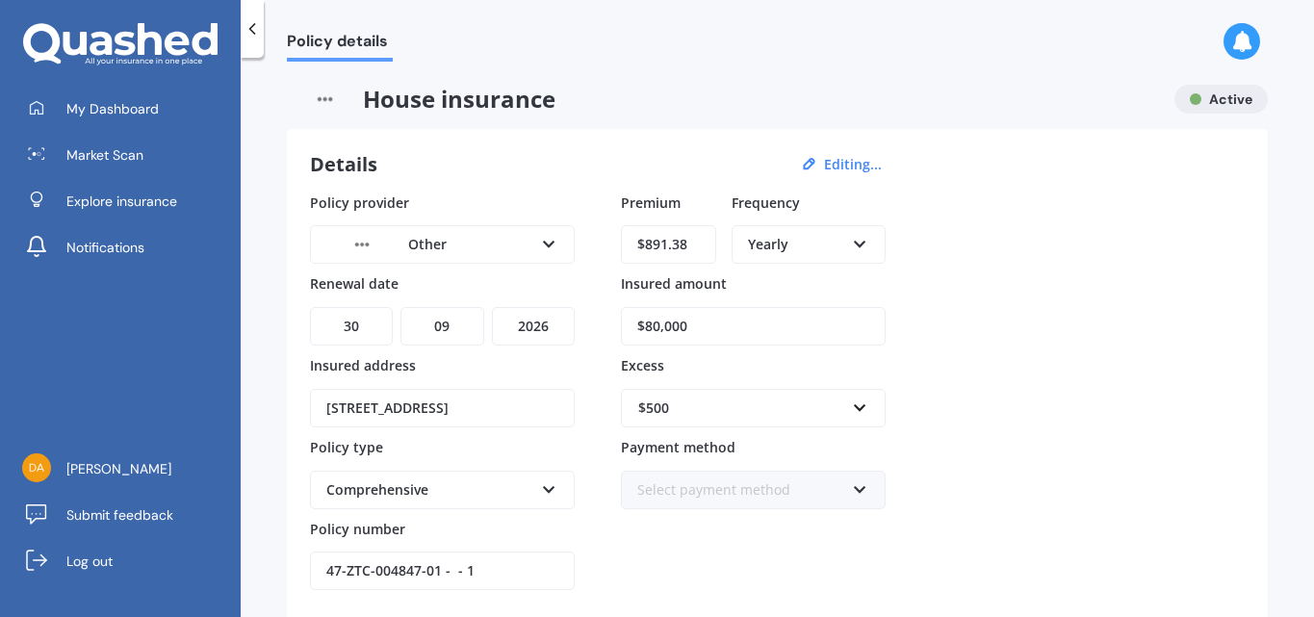
click at [438, 483] on div "Comprehensive" at bounding box center [429, 490] width 207 height 21
click at [383, 242] on img at bounding box center [361, 244] width 71 height 27
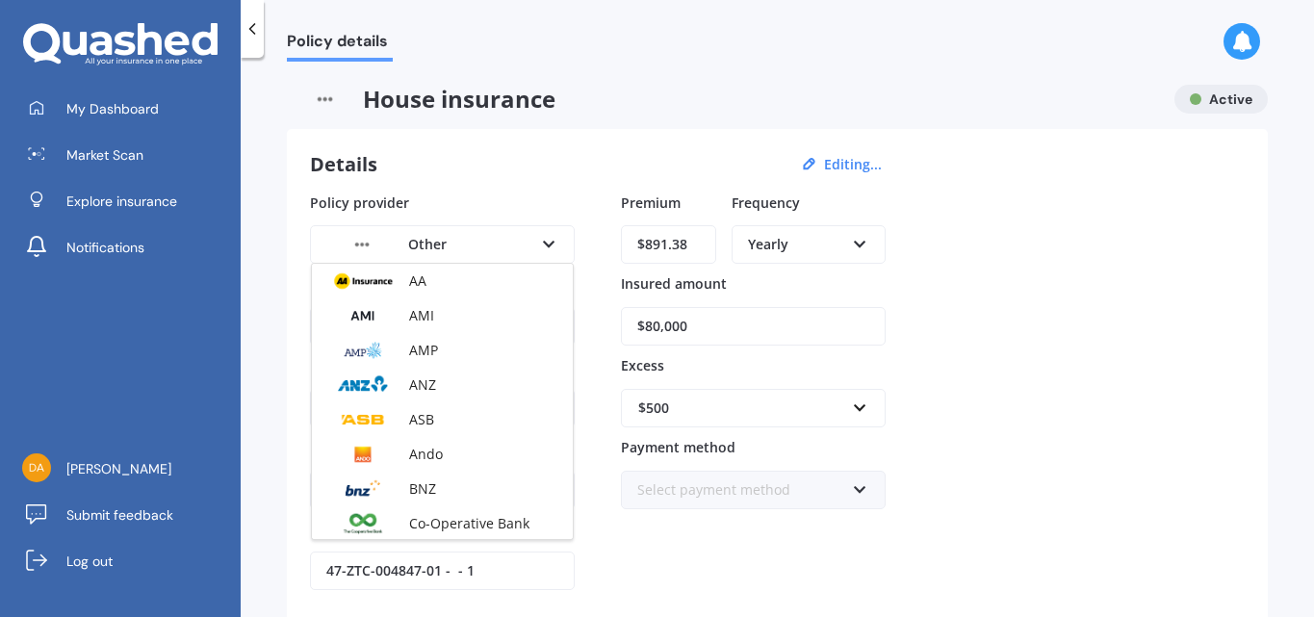
scroll to position [245, 0]
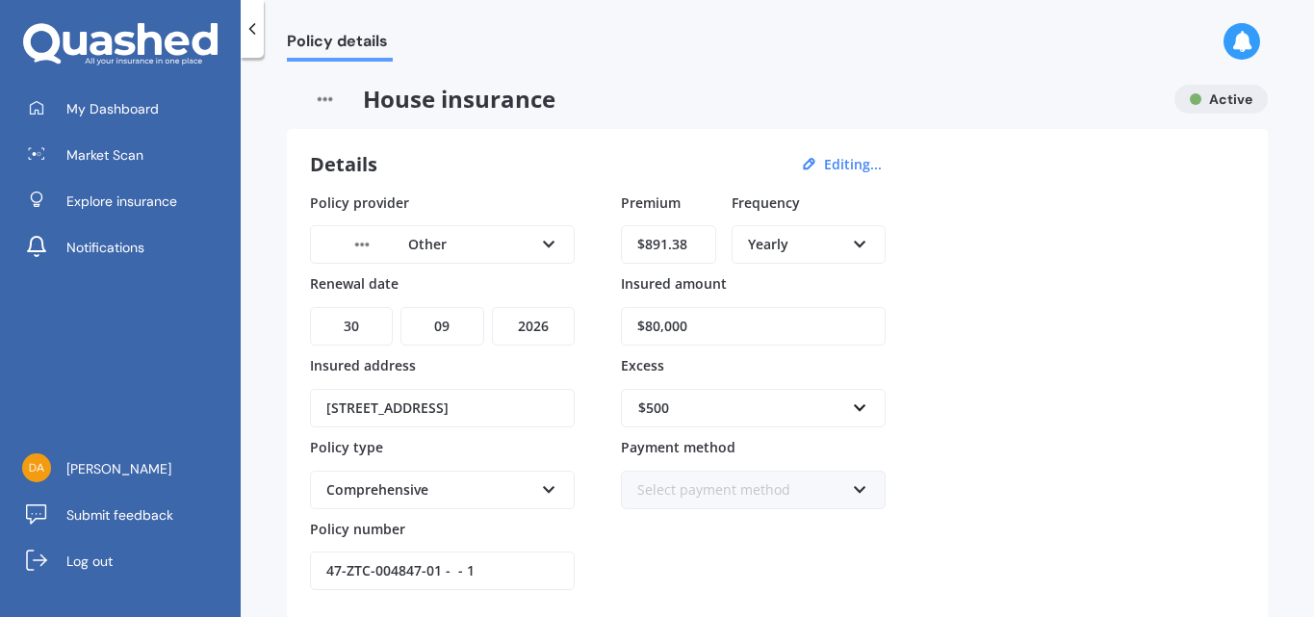
drag, startPoint x: 496, startPoint y: 144, endPoint x: 550, endPoint y: 145, distance: 53.9
click at [505, 143] on div "Details Editing... Policy provider Other AA AMI AMP ANZ ASB Ando BNZ Co-Operati…" at bounding box center [777, 410] width 981 height 562
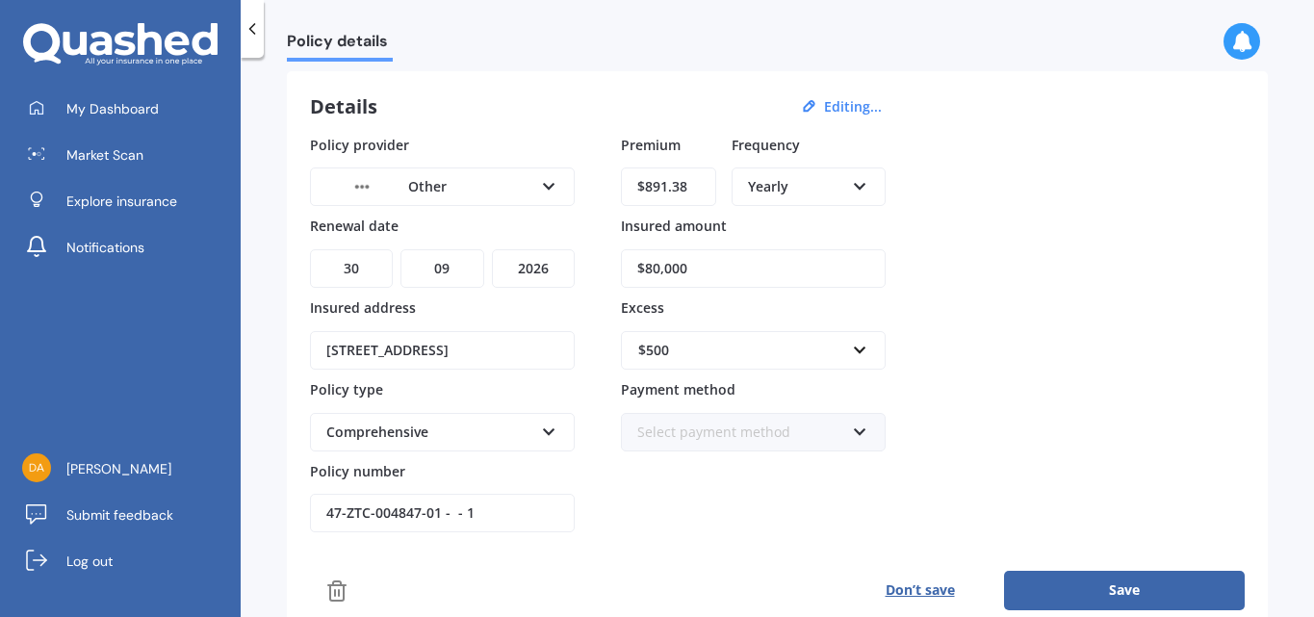
scroll to position [0, 0]
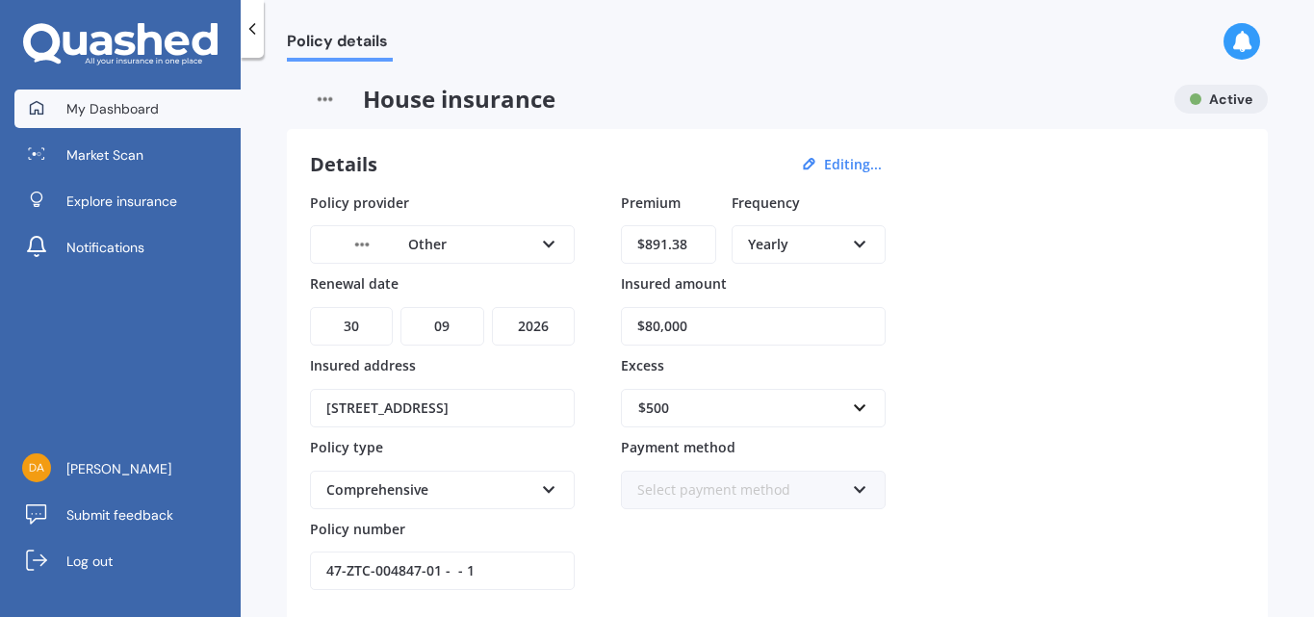
click at [119, 104] on span "My Dashboard" at bounding box center [112, 108] width 92 height 19
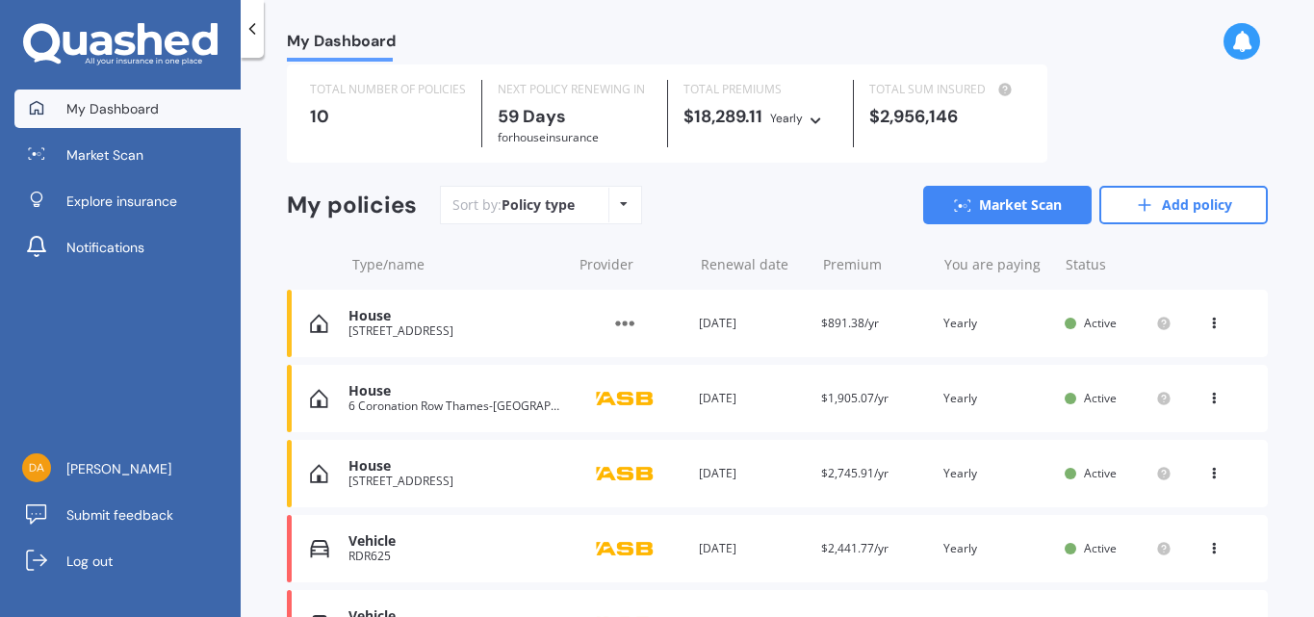
click at [1207, 326] on div "View option View policy Delete" at bounding box center [1215, 323] width 17 height 19
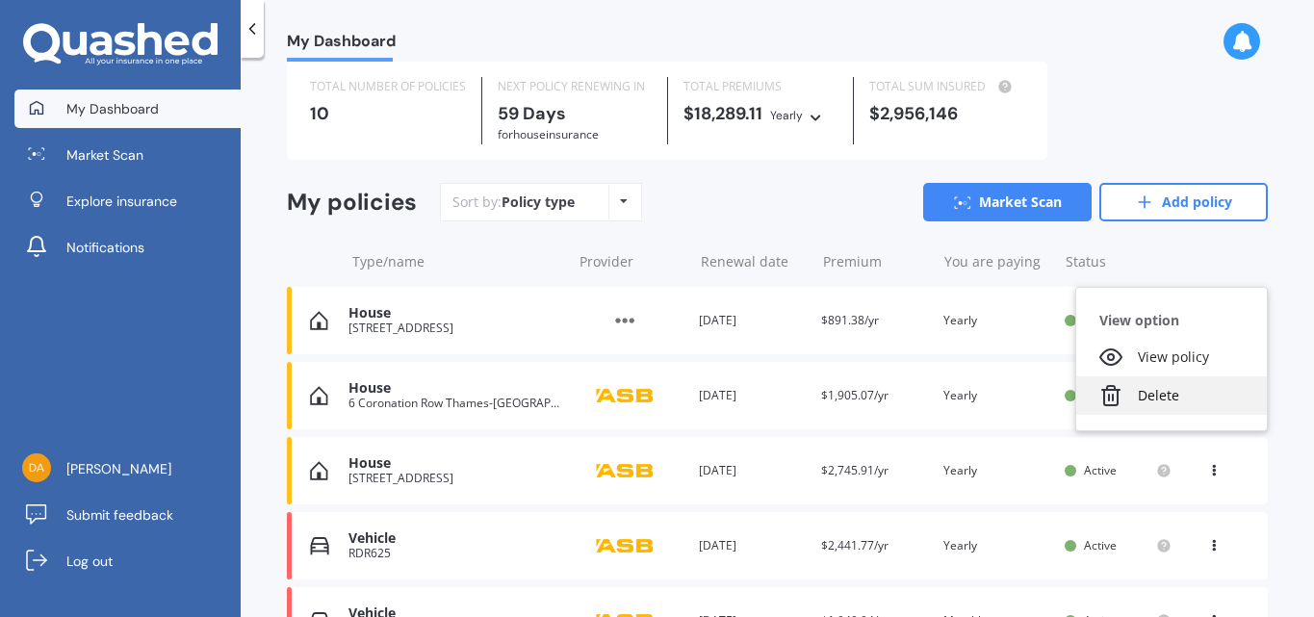
scroll to position [64, 0]
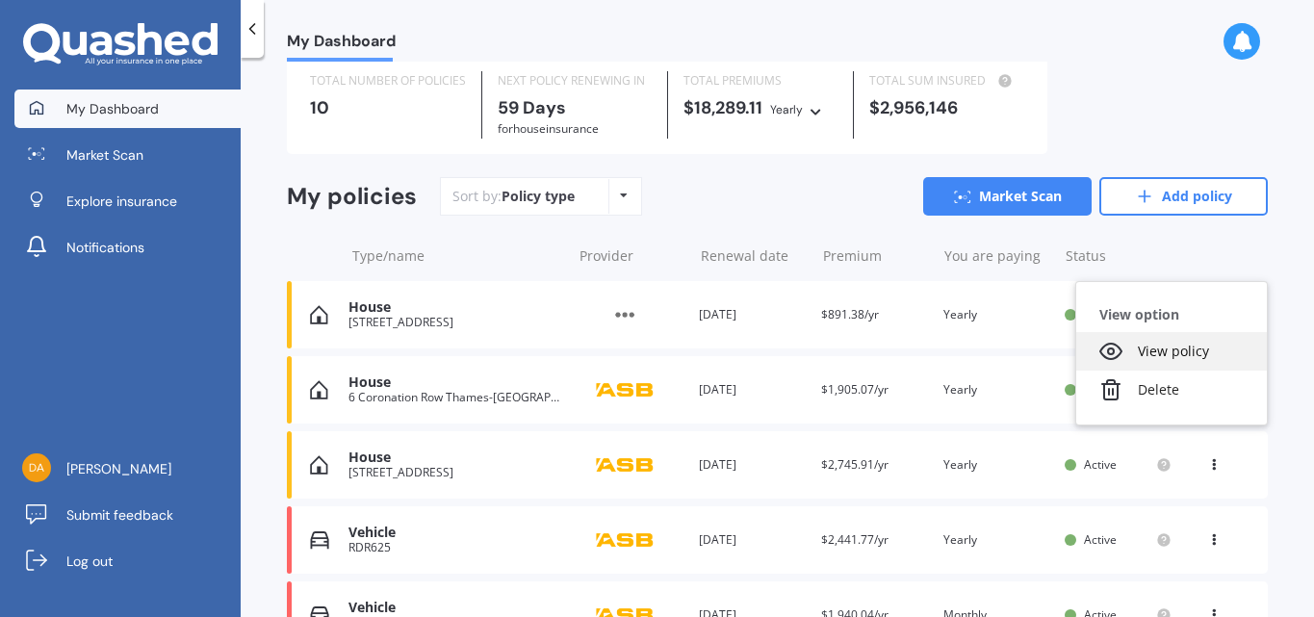
click at [1148, 353] on div "View policy" at bounding box center [1171, 351] width 191 height 39
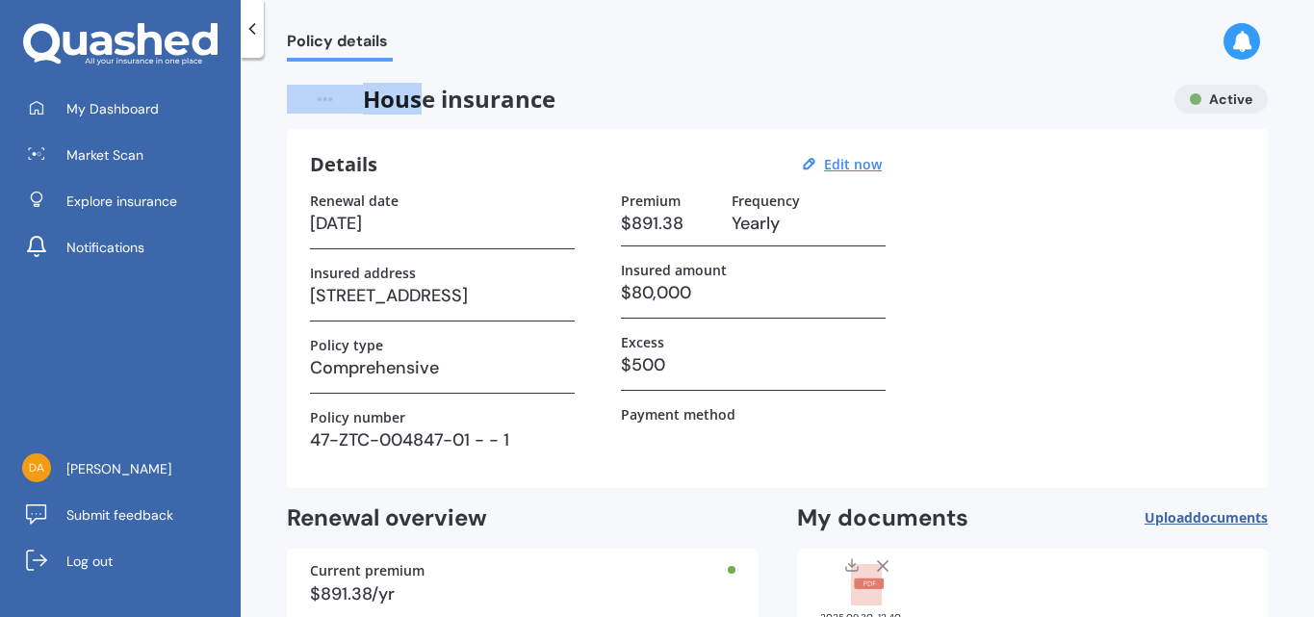
drag, startPoint x: 421, startPoint y: 94, endPoint x: 701, endPoint y: 114, distance: 280.9
click at [573, 99] on span "House insurance" at bounding box center [723, 99] width 872 height 29
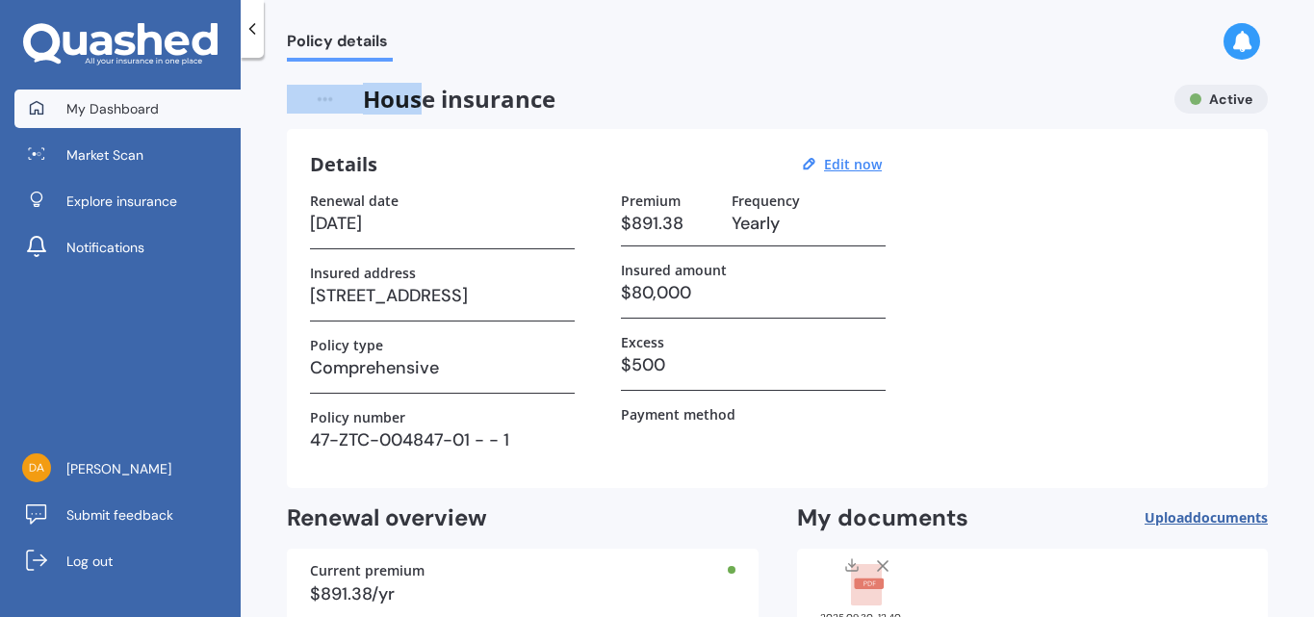
click at [71, 111] on span "My Dashboard" at bounding box center [112, 108] width 92 height 19
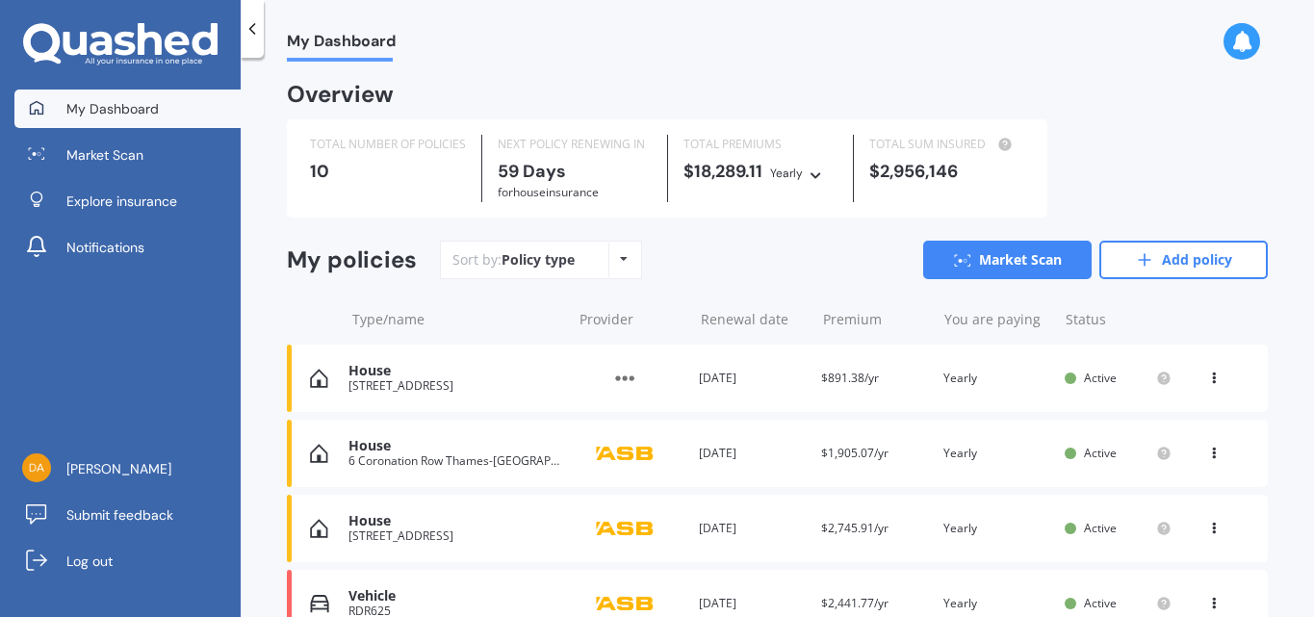
click at [1209, 382] on div "View option View policy Delete" at bounding box center [1215, 378] width 17 height 19
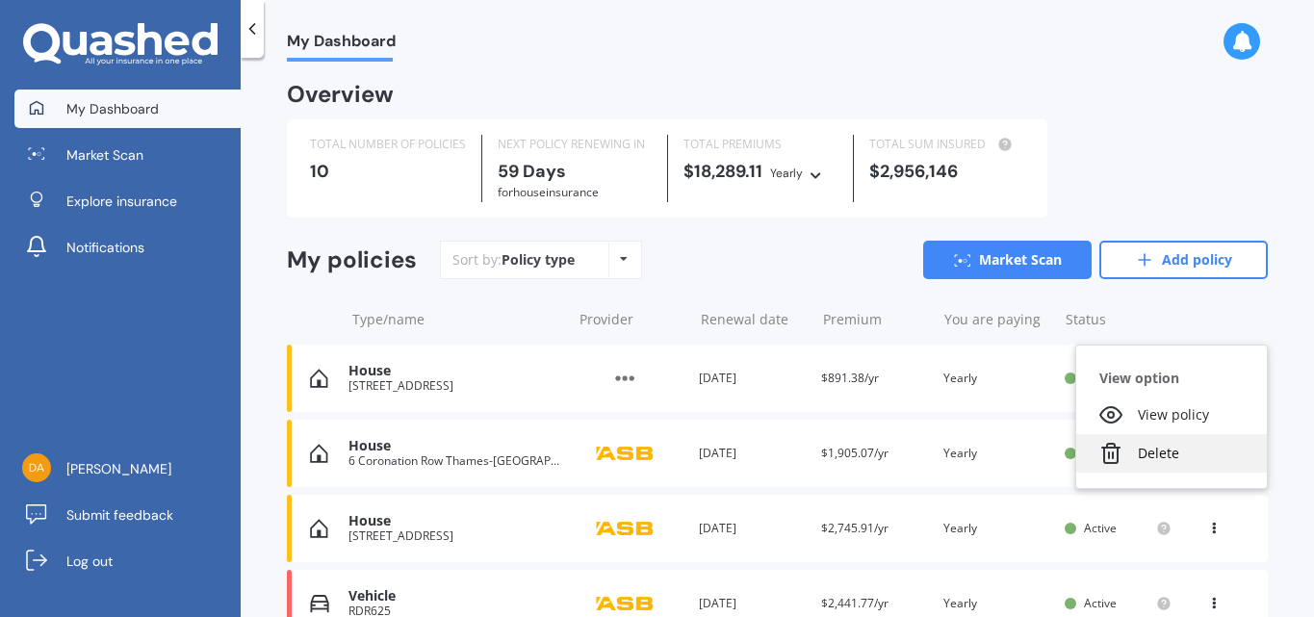
click at [1136, 459] on div "Delete" at bounding box center [1171, 453] width 191 height 39
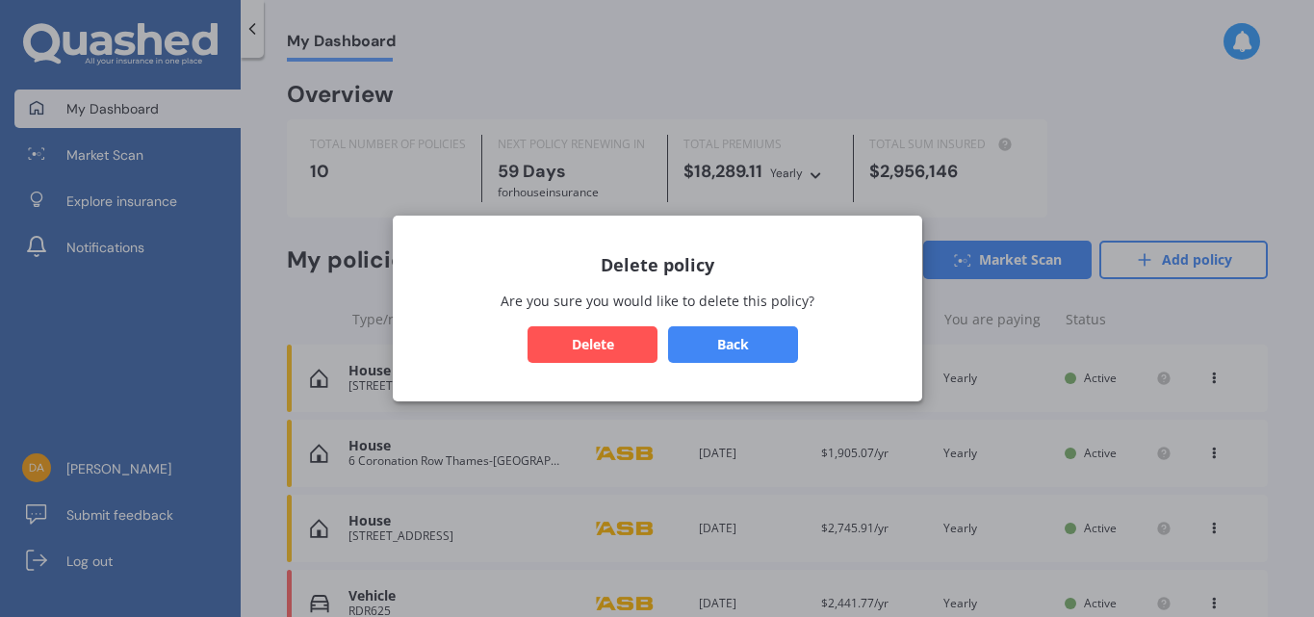
click at [590, 342] on button "Delete" at bounding box center [593, 344] width 130 height 37
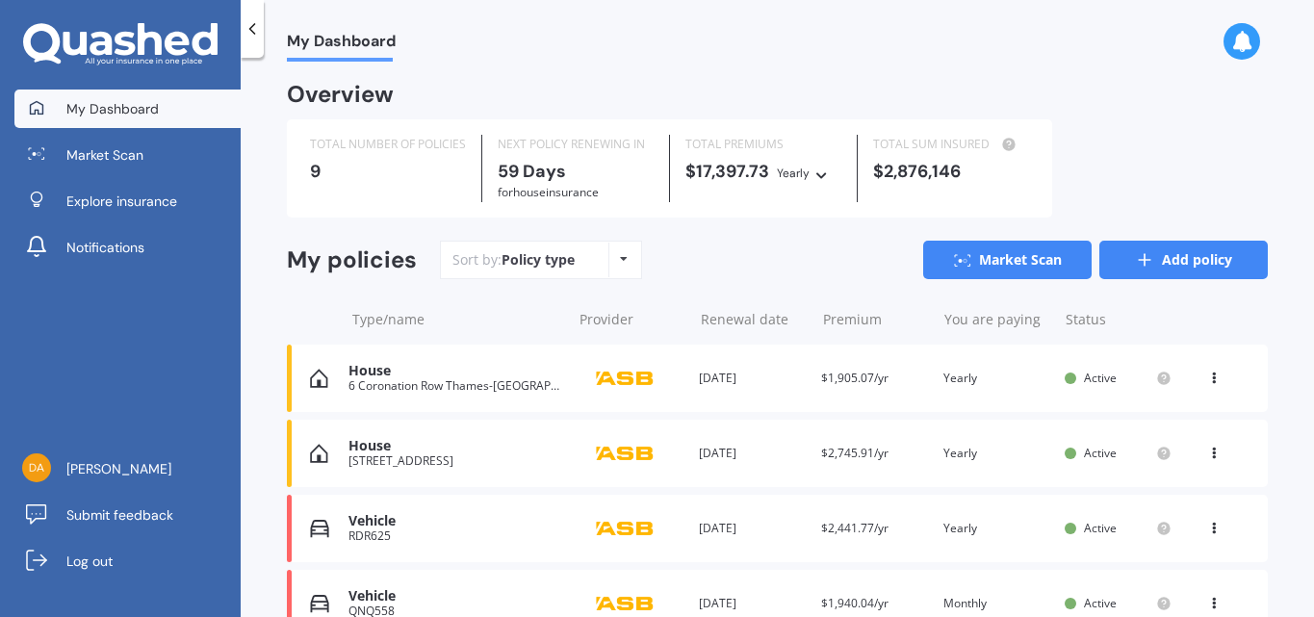
click at [1151, 263] on link "Add policy" at bounding box center [1184, 260] width 169 height 39
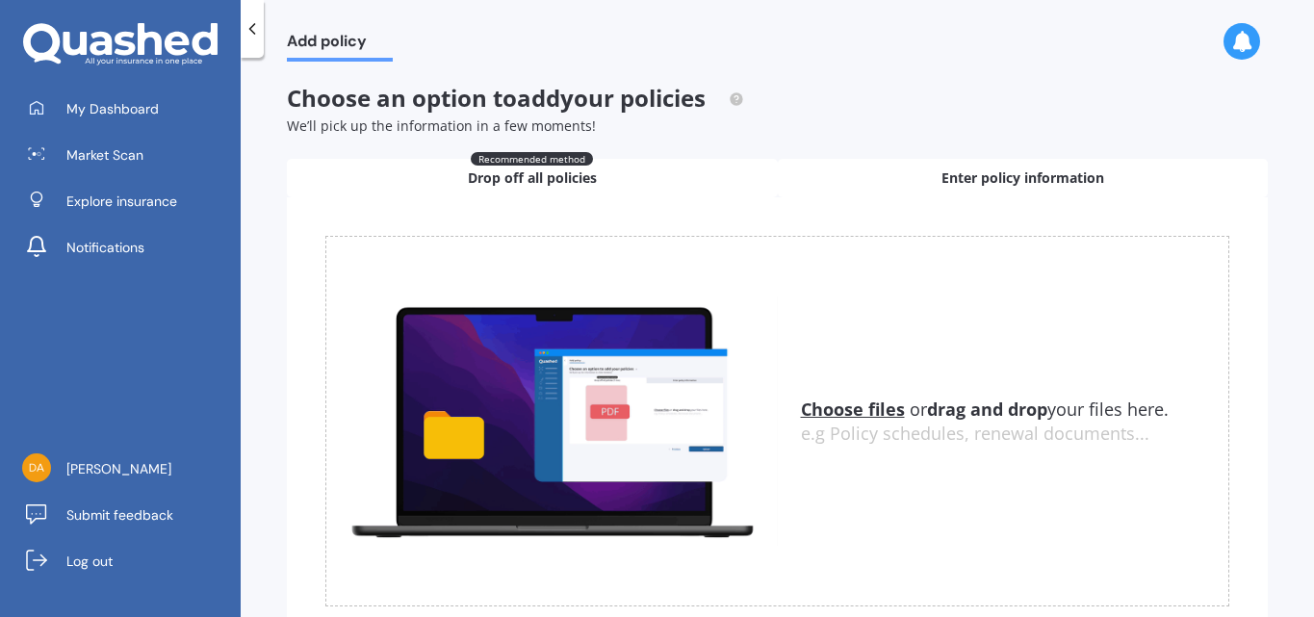
click at [954, 173] on span "Enter policy information" at bounding box center [1023, 178] width 163 height 19
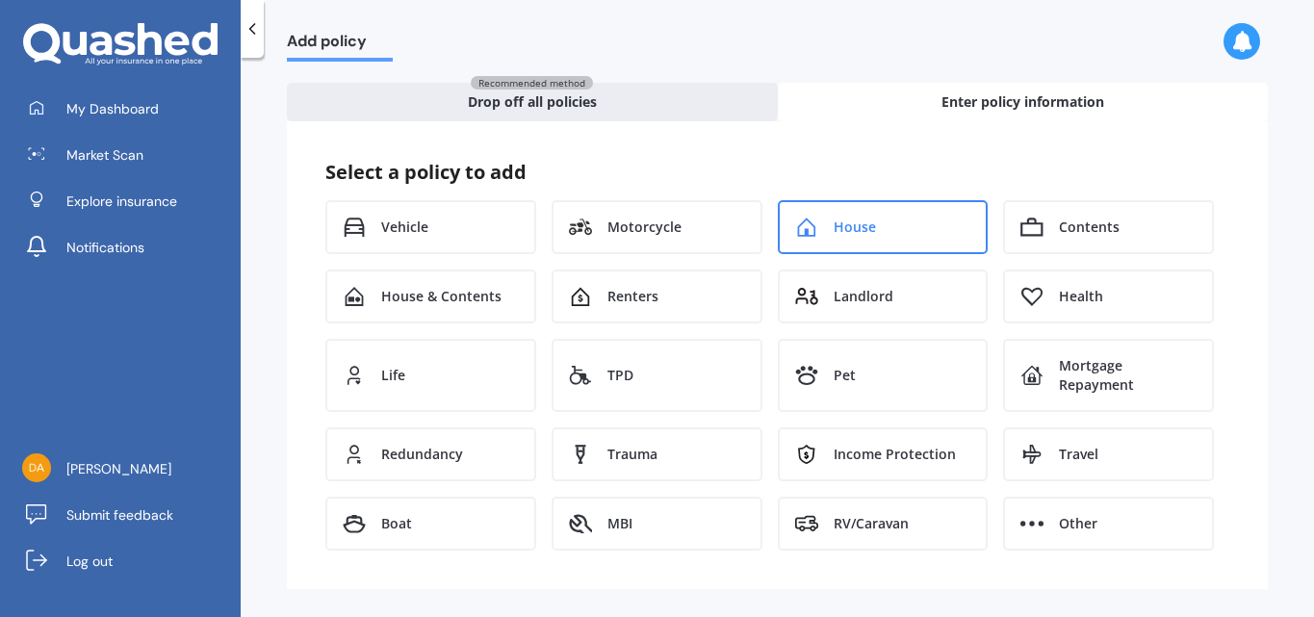
scroll to position [82, 0]
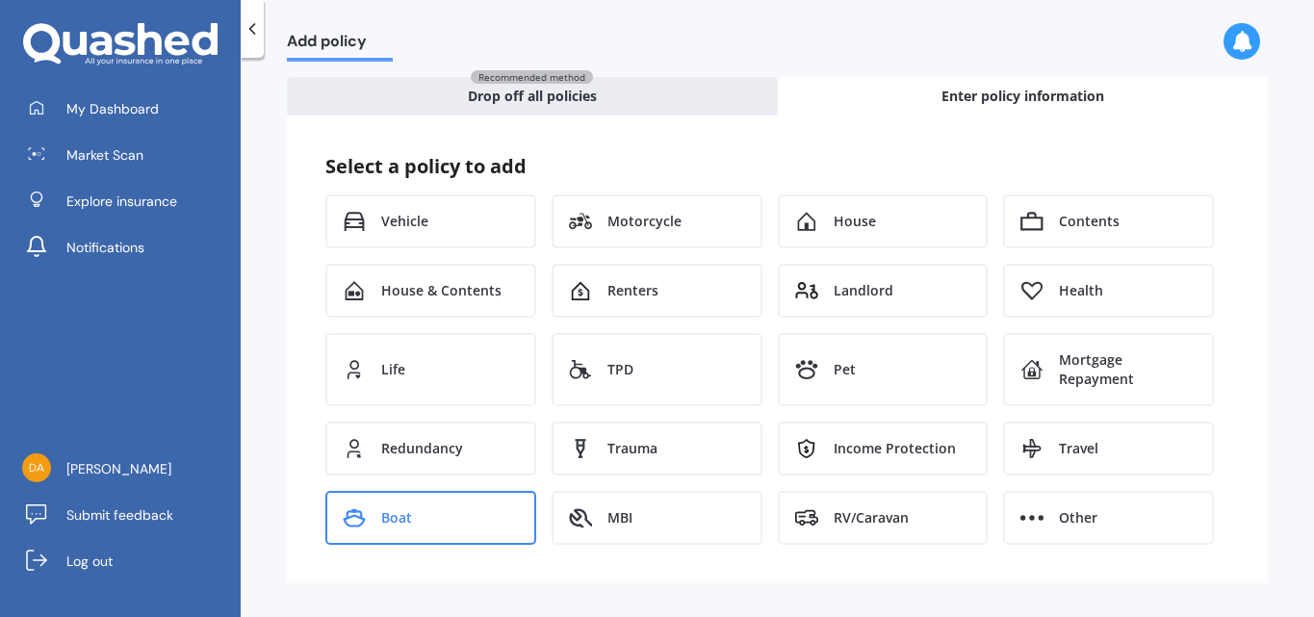
click at [435, 521] on div "Boat" at bounding box center [430, 518] width 211 height 54
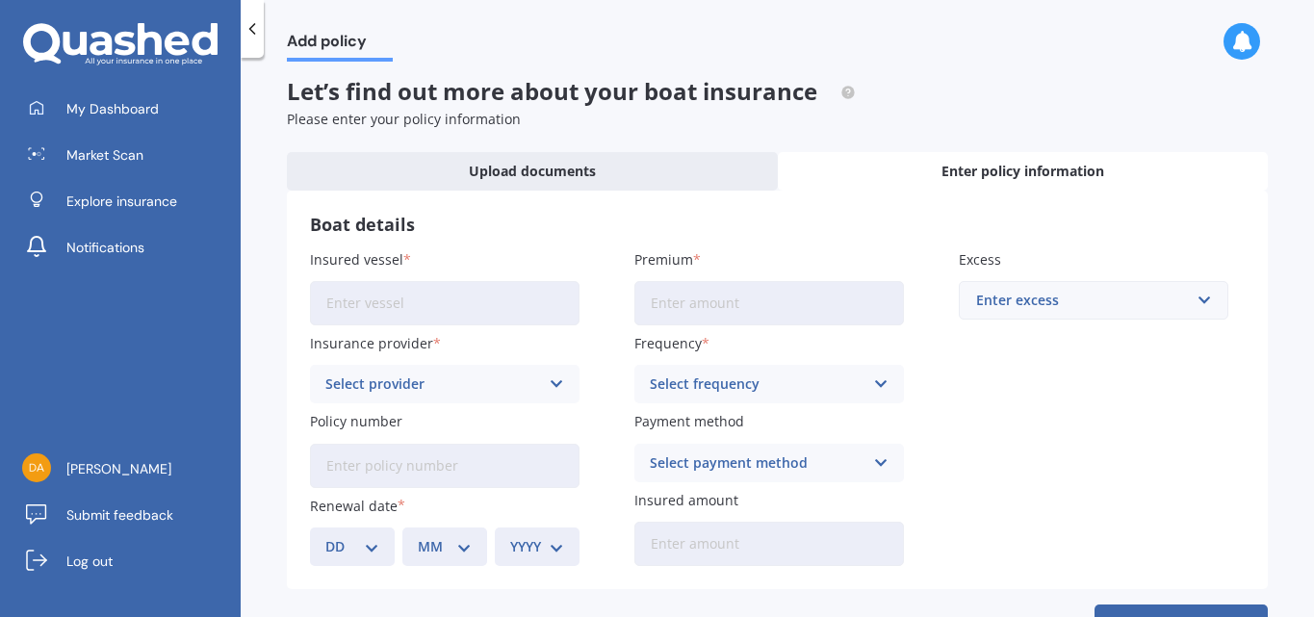
scroll to position [10, 0]
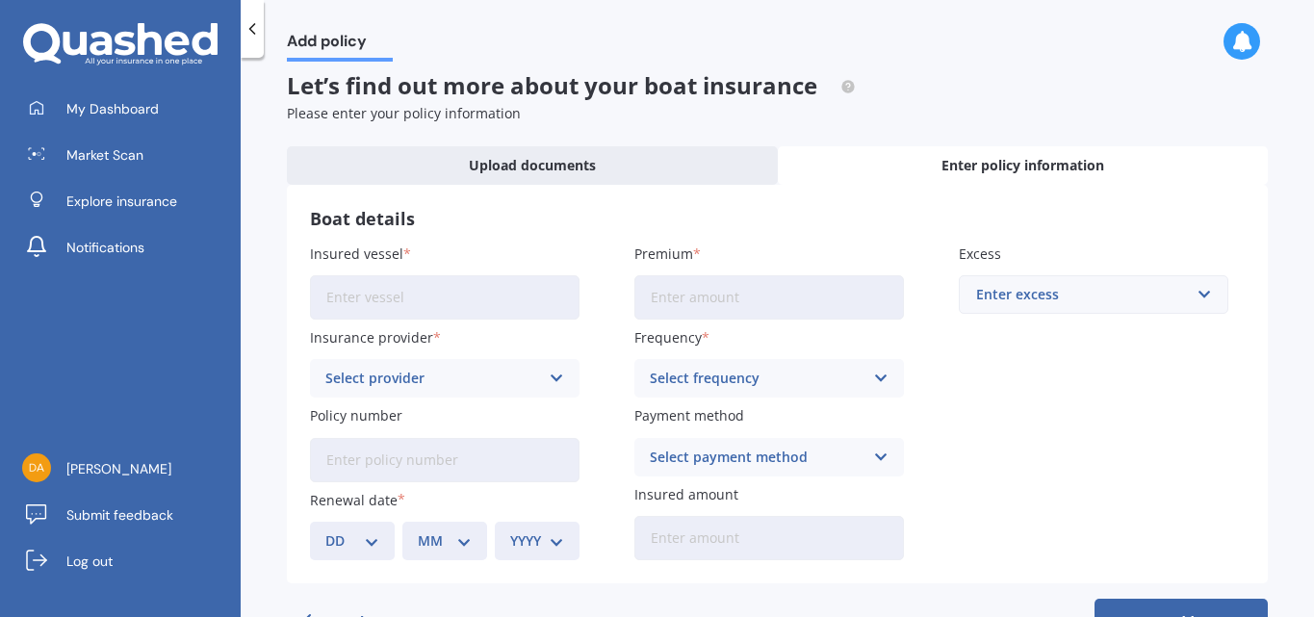
click at [401, 305] on input "Insured vessel" at bounding box center [445, 297] width 270 height 44
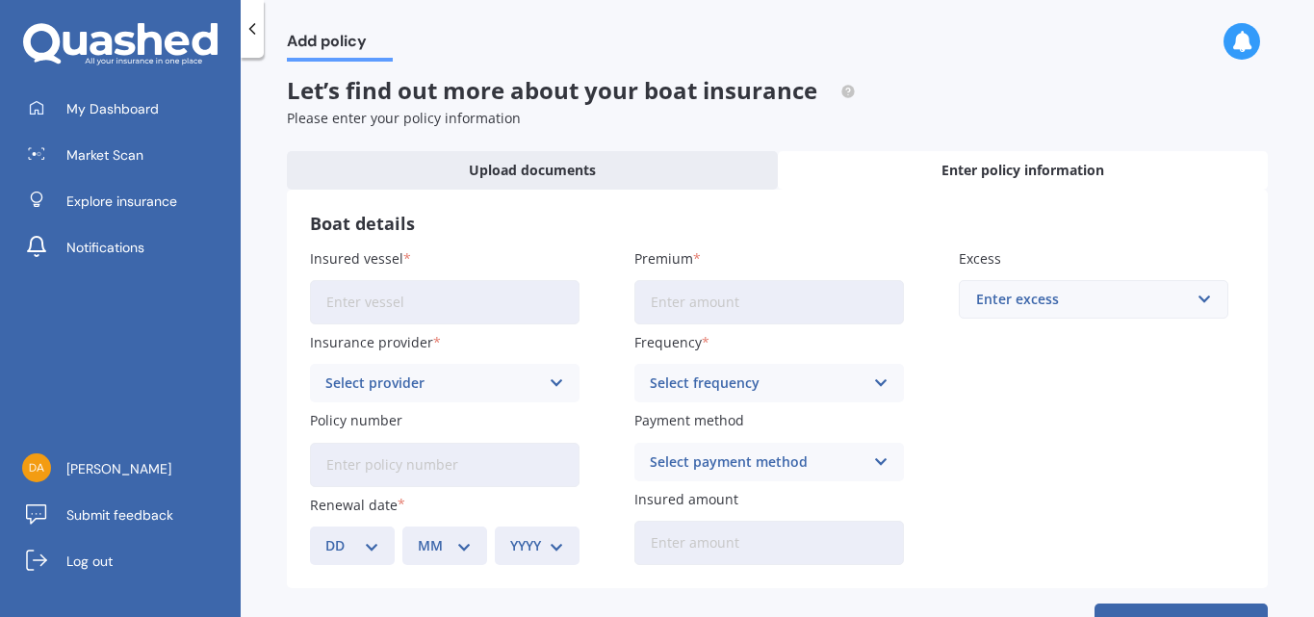
scroll to position [6, 0]
type input "[PERSON_NAME]"
click at [715, 300] on input "Premium" at bounding box center [770, 304] width 270 height 44
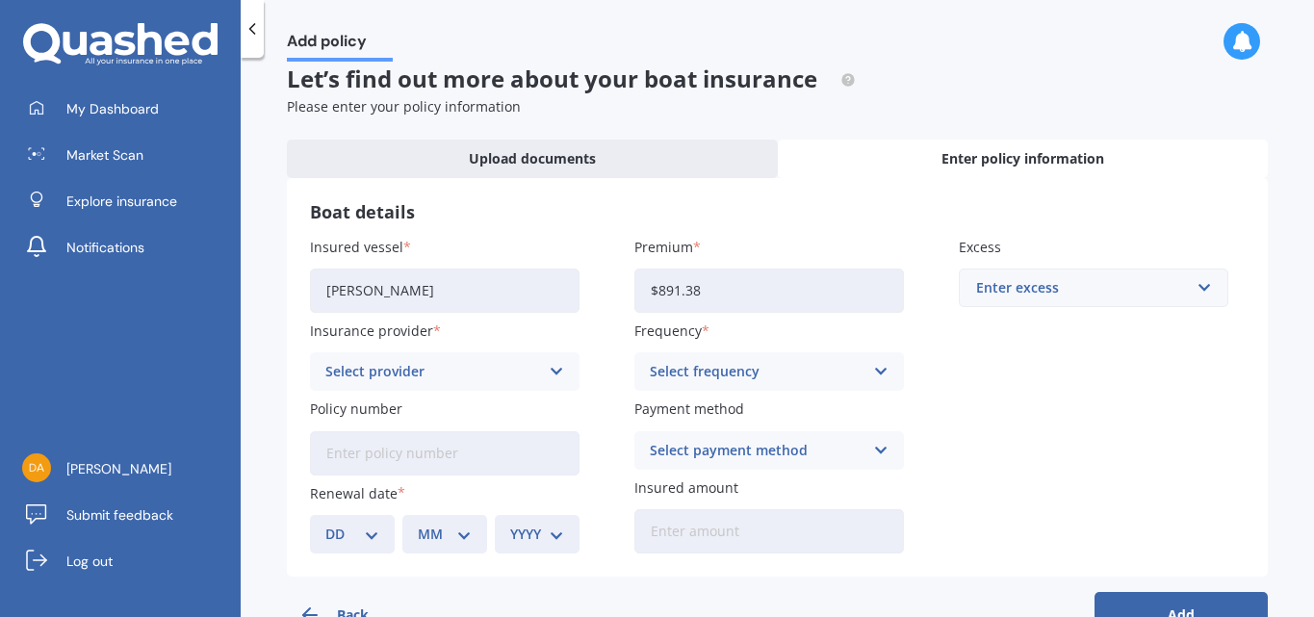
type input "$891.38"
click at [1067, 293] on div "Enter excess" at bounding box center [1082, 287] width 212 height 21
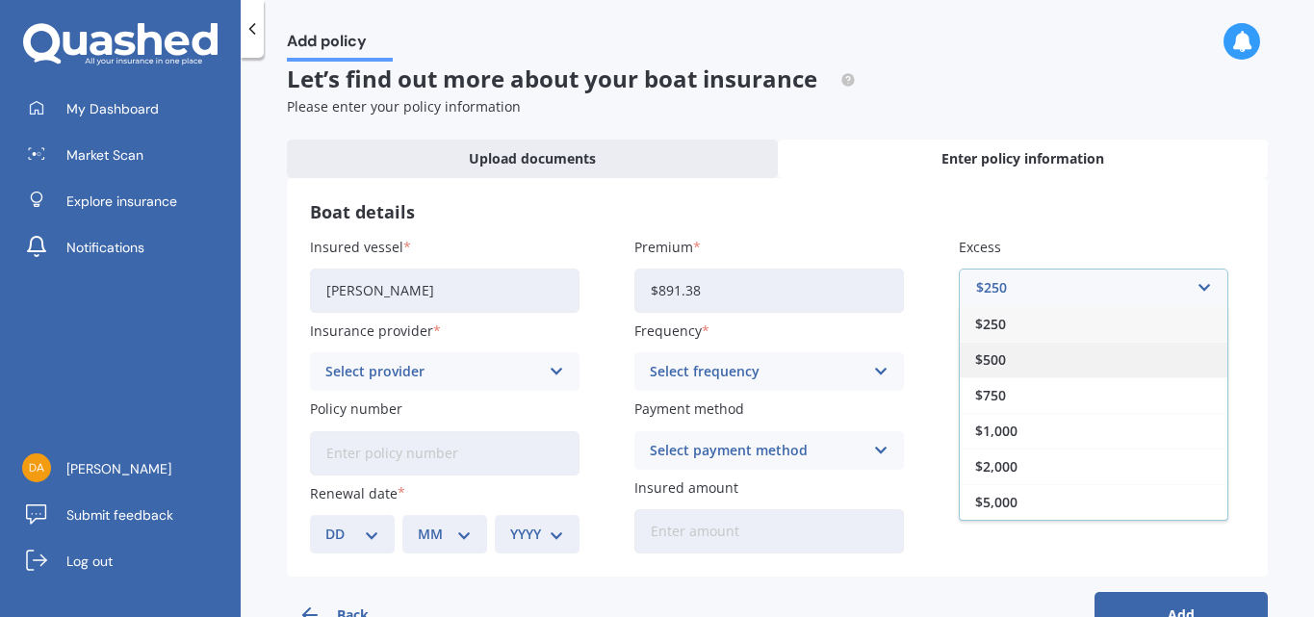
click at [1018, 361] on div "$500" at bounding box center [1094, 360] width 268 height 36
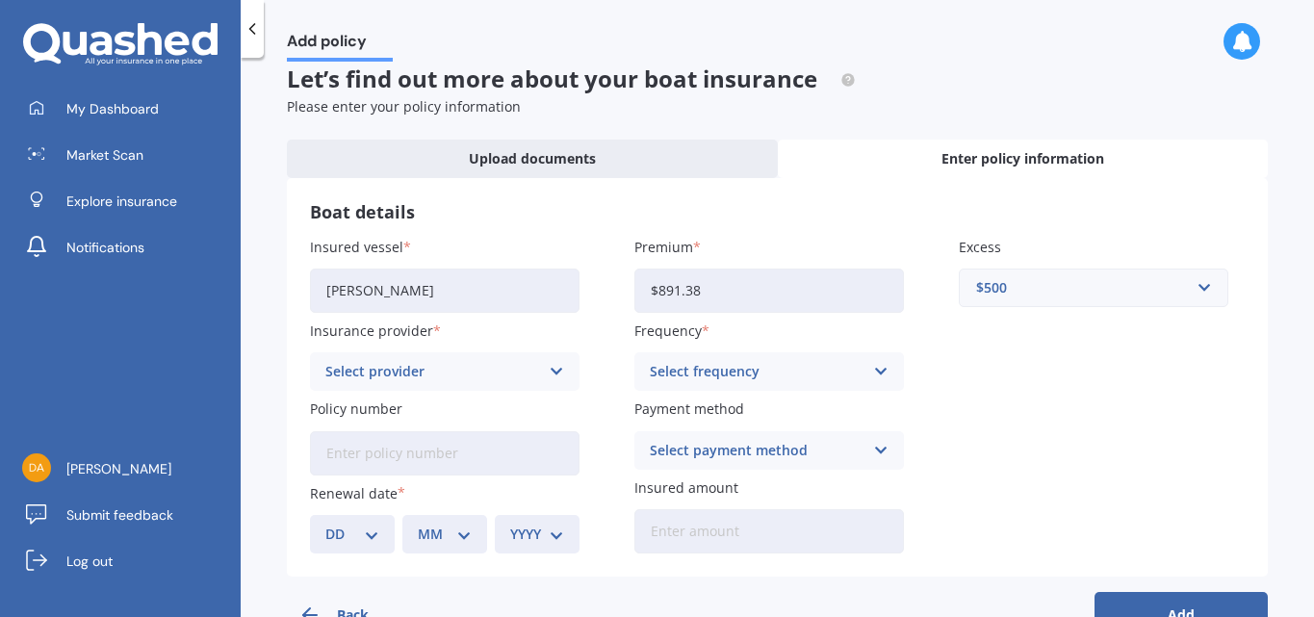
click at [815, 368] on div "Select frequency" at bounding box center [757, 371] width 214 height 21
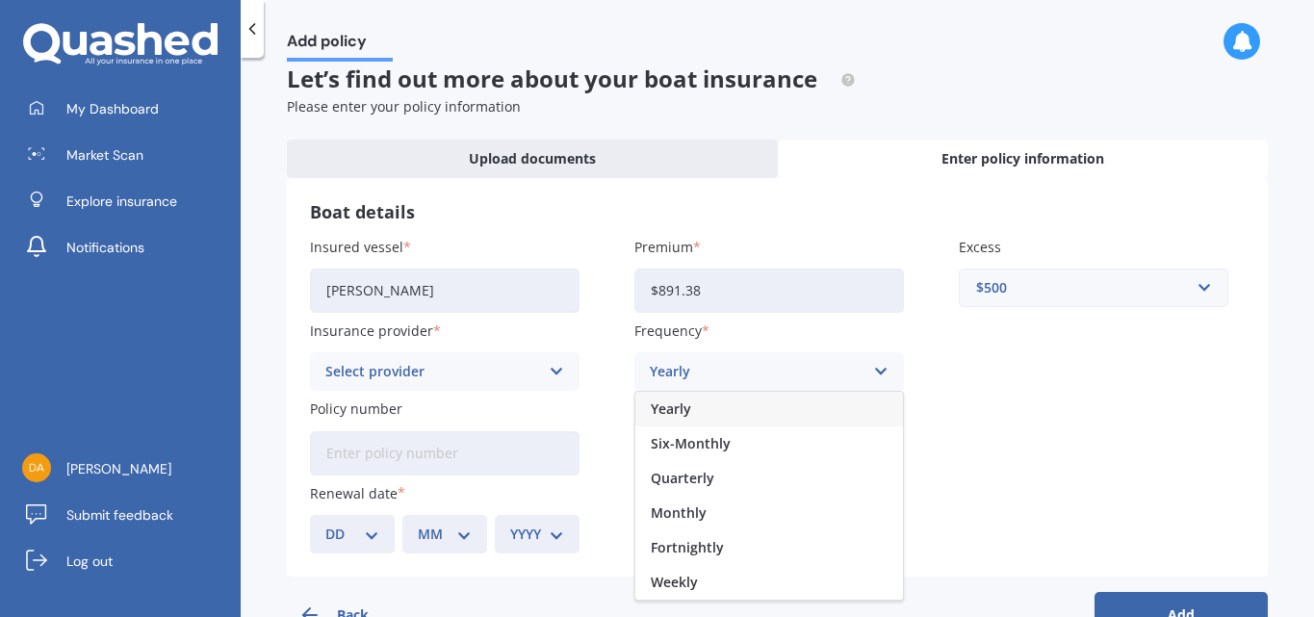
click at [695, 412] on div "Yearly" at bounding box center [769, 409] width 268 height 35
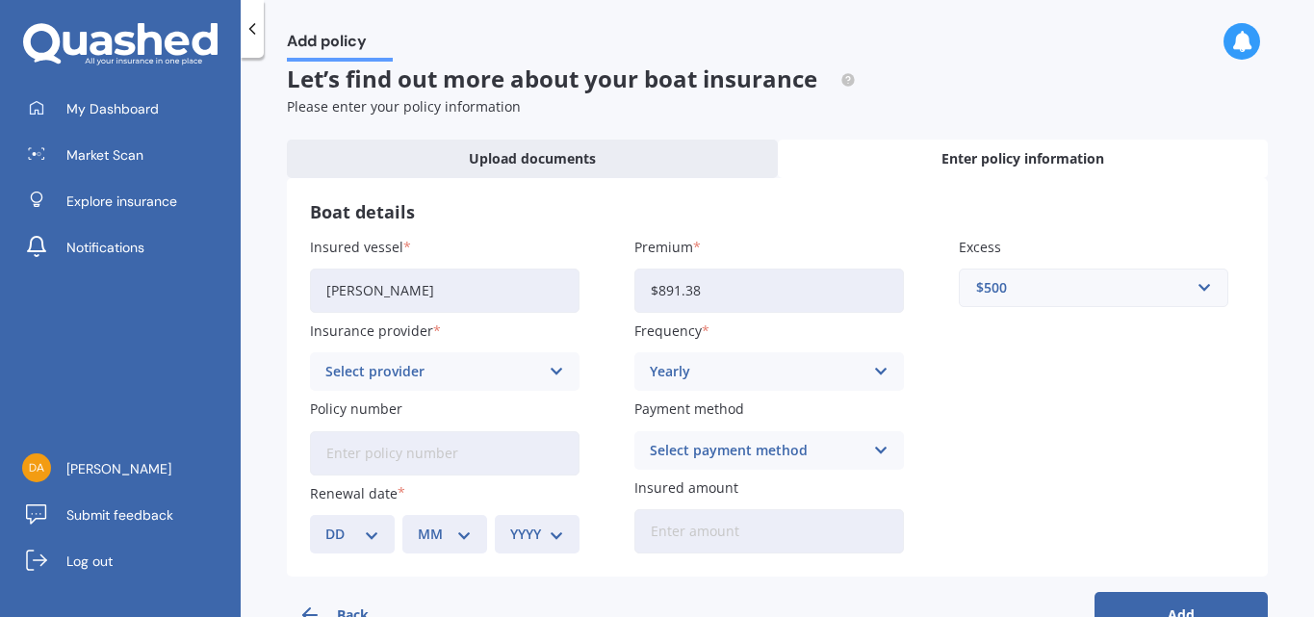
click at [437, 469] on input "Policy number" at bounding box center [445, 453] width 270 height 44
type input "47-ZTC-004847-01"
click at [873, 445] on icon at bounding box center [881, 450] width 16 height 21
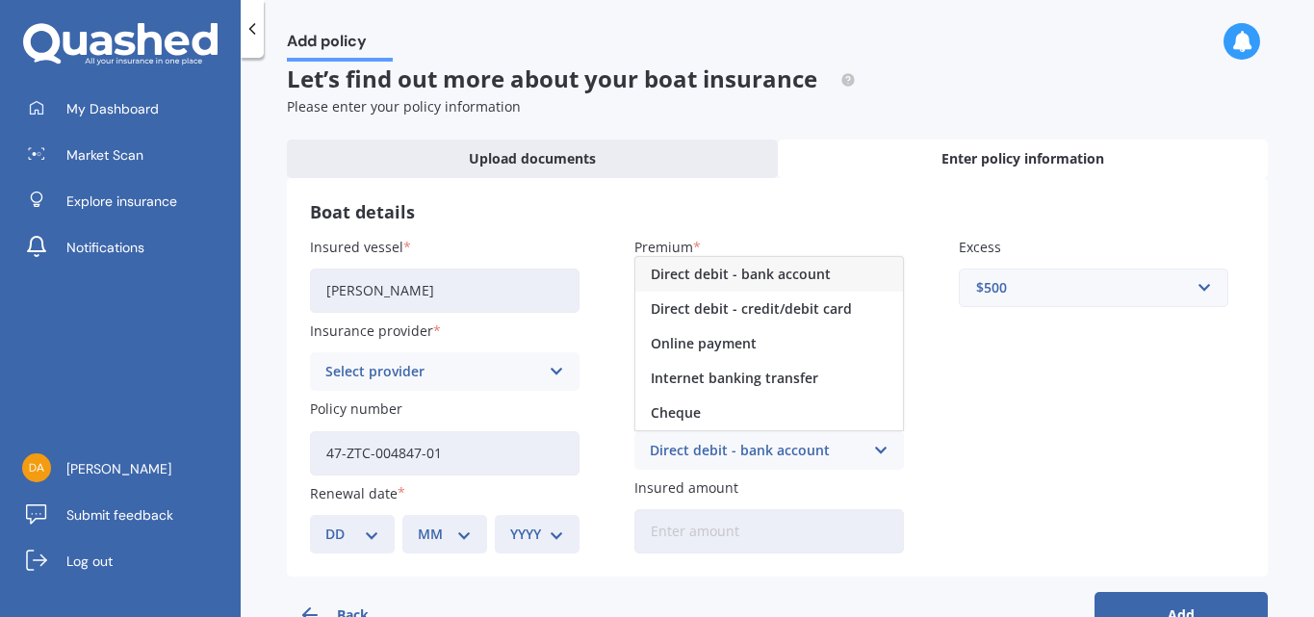
drag, startPoint x: 717, startPoint y: 379, endPoint x: 846, endPoint y: 378, distance: 129.0
click at [718, 379] on span "Internet banking transfer" at bounding box center [735, 378] width 168 height 13
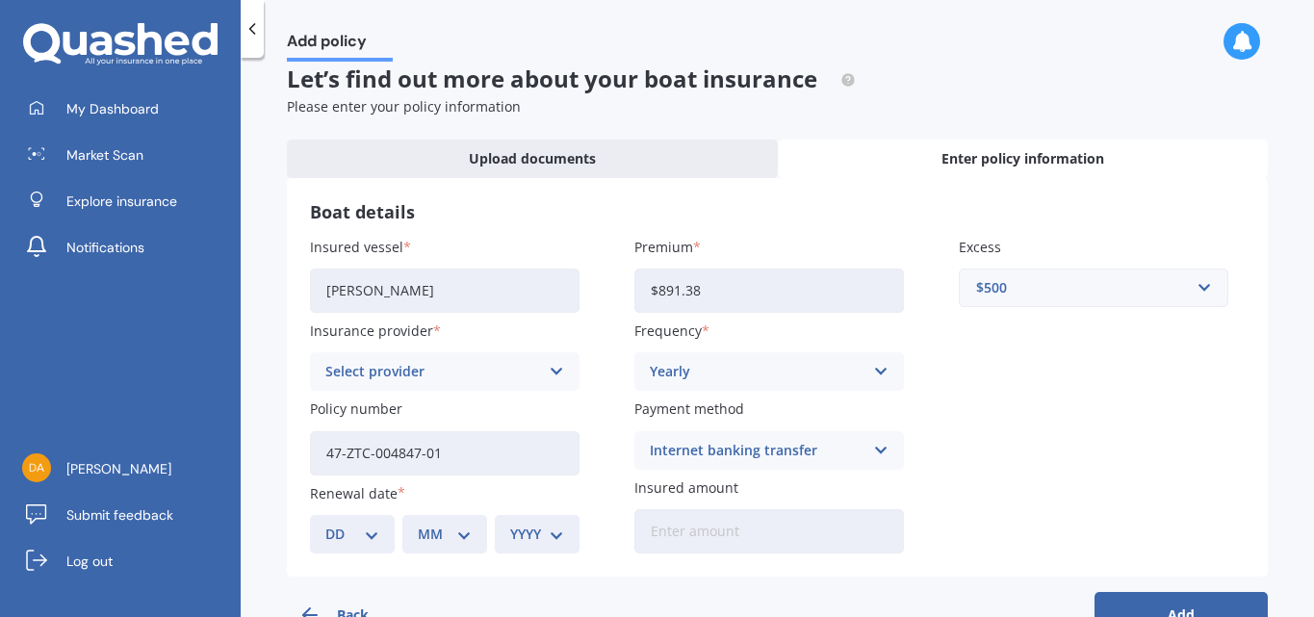
scroll to position [77, 0]
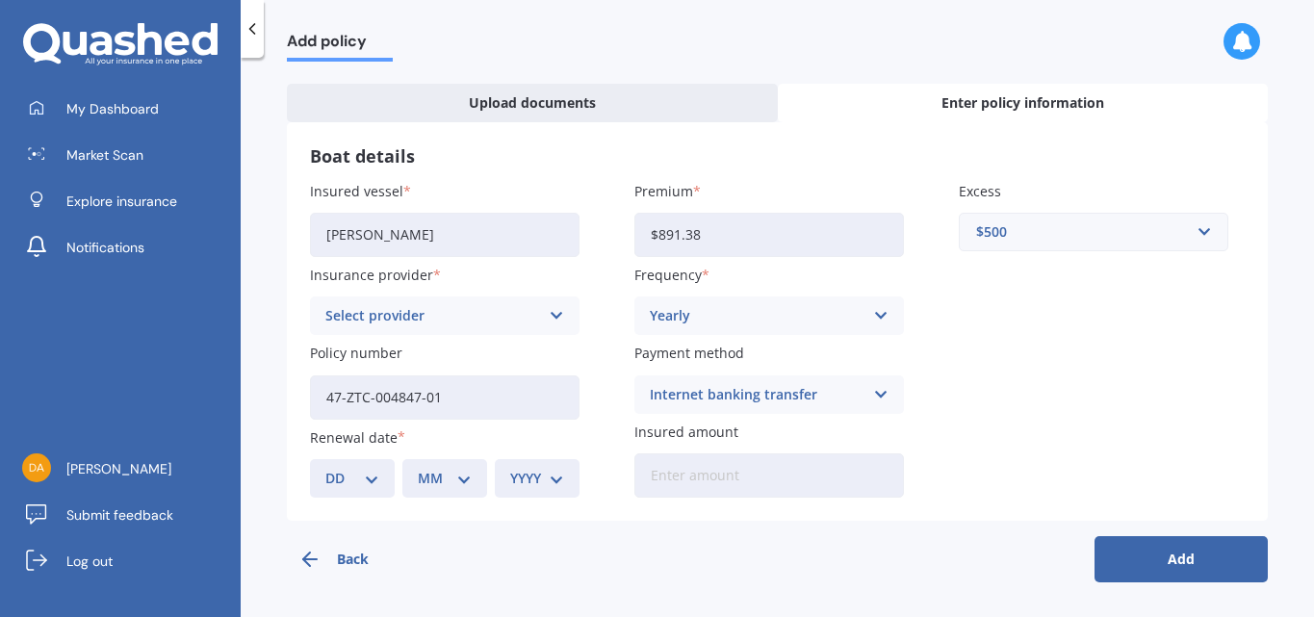
click at [369, 484] on select "DD 01 02 03 04 05 06 07 08 09 10 11 12 13 14 15 16 17 18 19 20 21 22 23 24 25 2…" at bounding box center [352, 478] width 54 height 21
select select "30"
click at [325, 468] on select "DD 01 02 03 04 05 06 07 08 09 10 11 12 13 14 15 16 17 18 19 20 21 22 23 24 25 2…" at bounding box center [352, 478] width 54 height 21
click at [472, 478] on div "MM 01 02 03 04 05 06 07 08 09 10 11 12" at bounding box center [444, 478] width 85 height 39
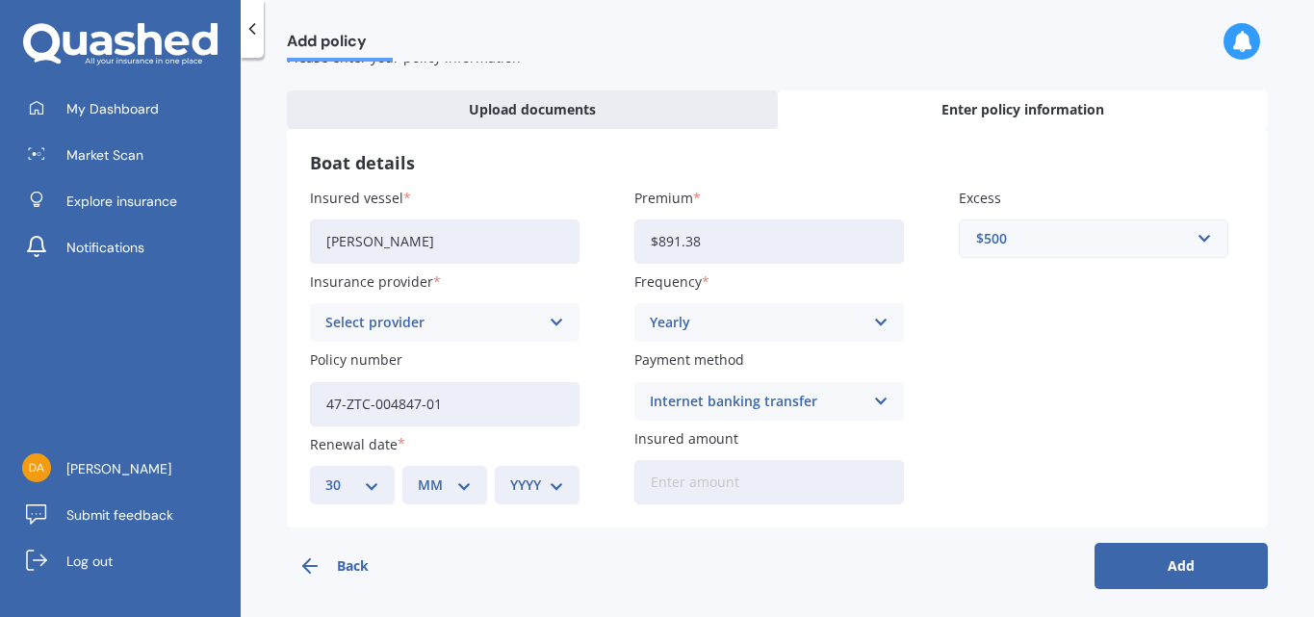
click at [454, 494] on select "MM 01 02 03 04 05 06 07 08 09 10 11 12" at bounding box center [445, 485] width 54 height 21
select select "09"
click at [418, 476] on select "MM 01 02 03 04 05 06 07 08 09 10 11 12" at bounding box center [445, 485] width 54 height 21
click at [563, 489] on div "YYYY 2027 2026 2025 2024 2023 2022 2021 2020 2019 2018 2017 2016 2015 2014 2013…" at bounding box center [537, 485] width 85 height 39
click at [552, 483] on select "YYYY 2027 2026 2025 2024 2023 2022 2021 2020 2019 2018 2017 2016 2015 2014 2013…" at bounding box center [537, 485] width 54 height 21
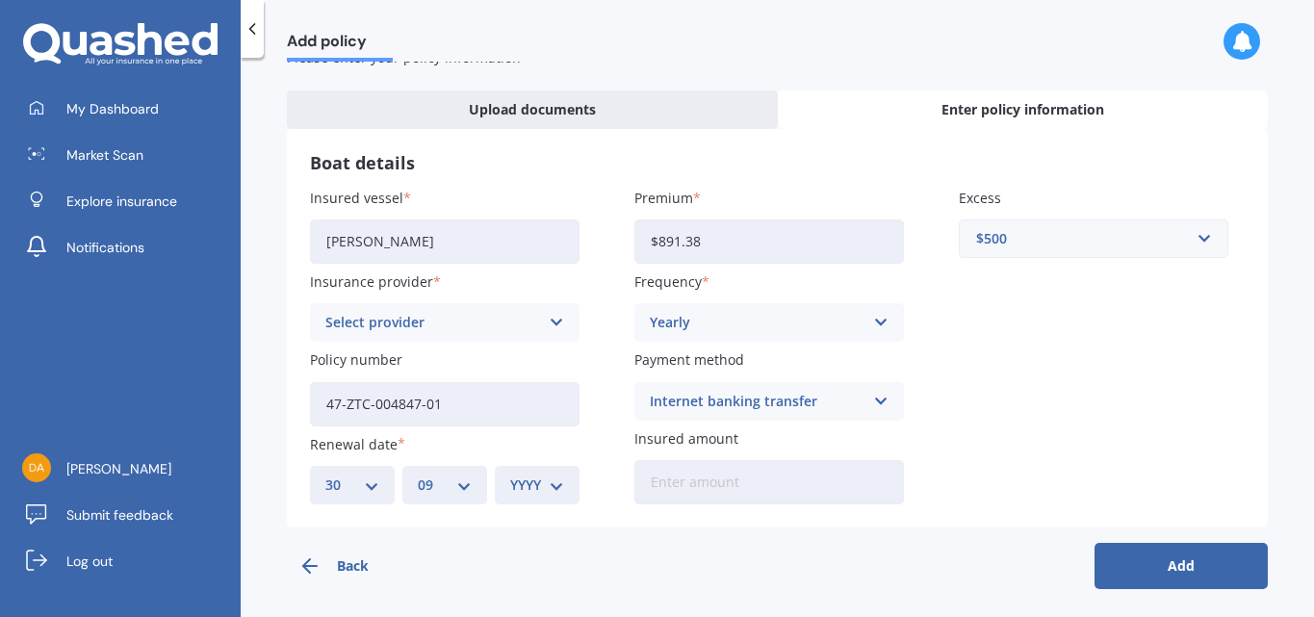
select select "2026"
click at [510, 476] on select "YYYY 2027 2026 2025 2024 2023 2022 2021 2020 2019 2018 2017 2016 2015 2014 2013…" at bounding box center [537, 485] width 54 height 21
click at [735, 485] on input "Insured amount" at bounding box center [770, 482] width 270 height 44
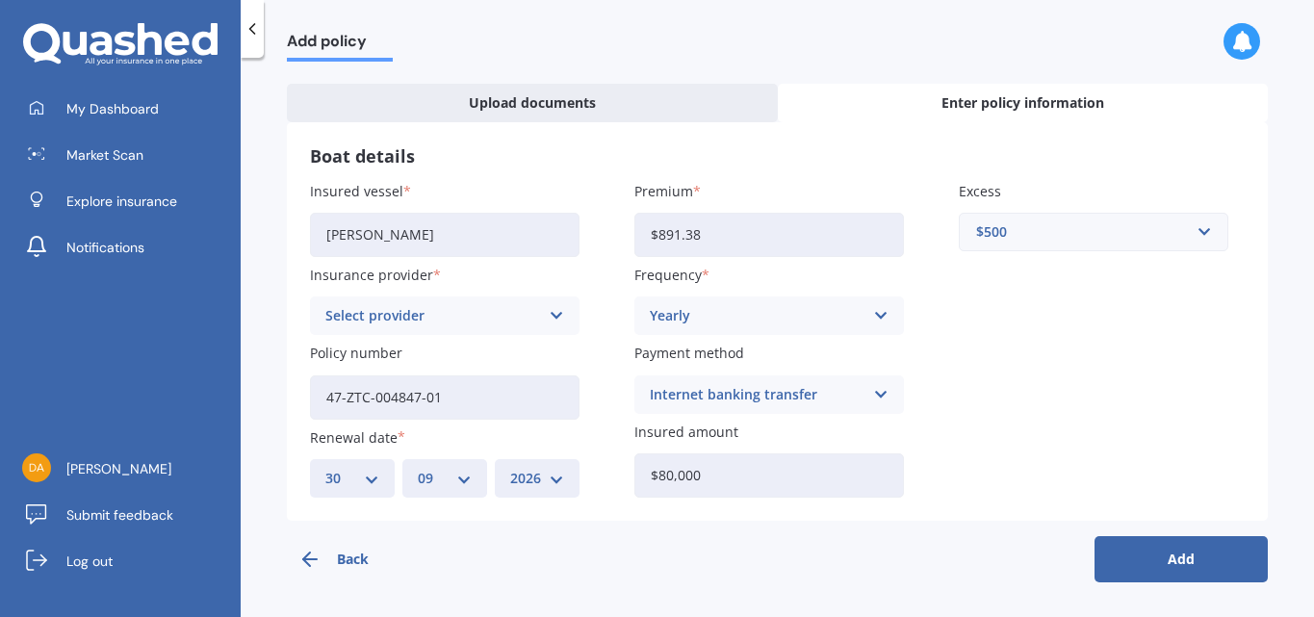
type input "$80,000"
click at [1078, 433] on div "Insured vessel Penelope Insurance provider Select provider AMI AMP ASB Club Mar…" at bounding box center [777, 339] width 935 height 317
click at [1143, 565] on button "Add" at bounding box center [1181, 559] width 173 height 46
click at [551, 316] on icon at bounding box center [556, 315] width 16 height 21
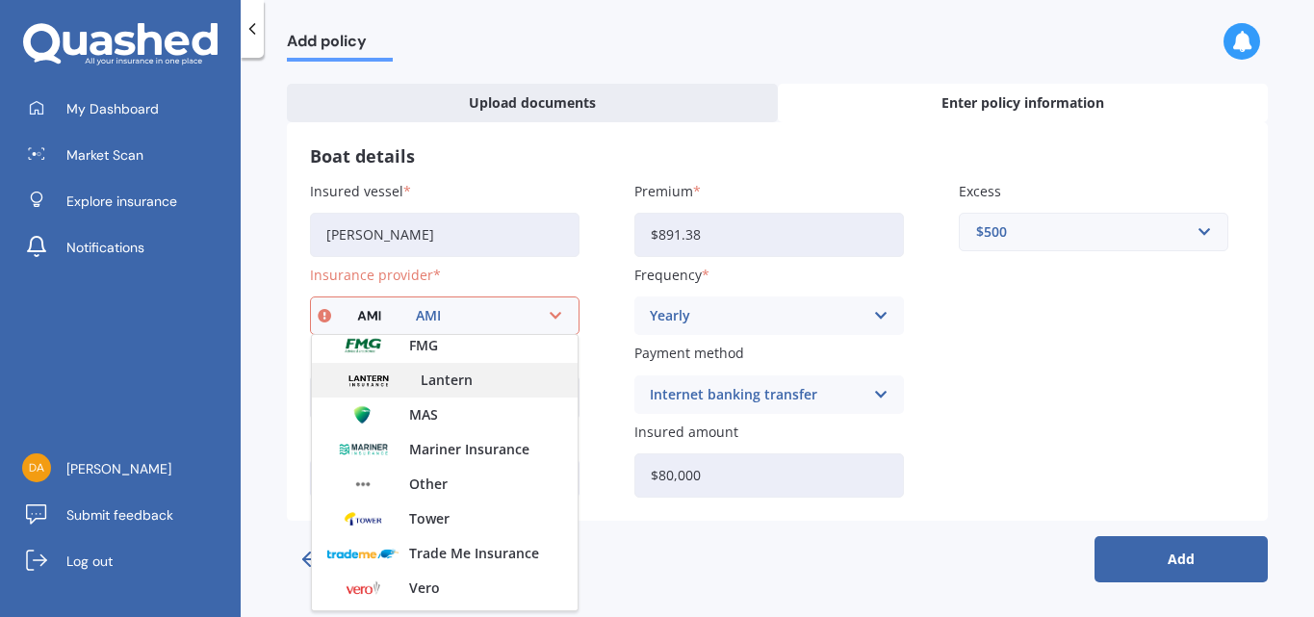
scroll to position [175, 0]
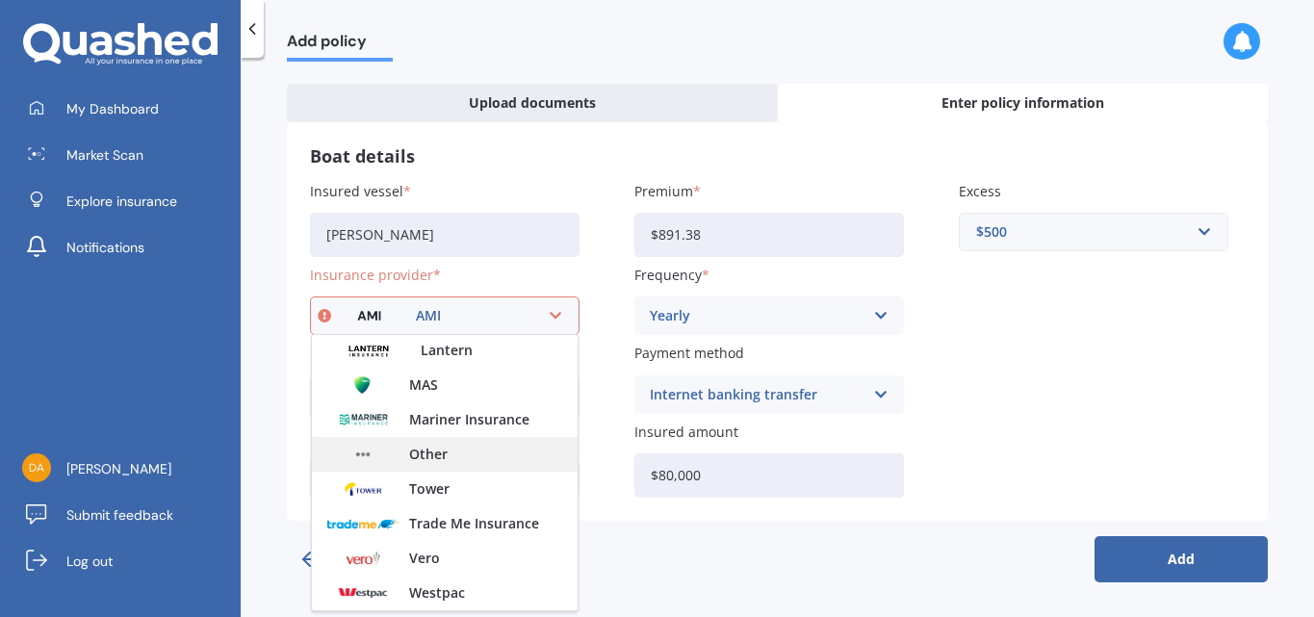
click at [462, 454] on div "Other" at bounding box center [445, 454] width 266 height 35
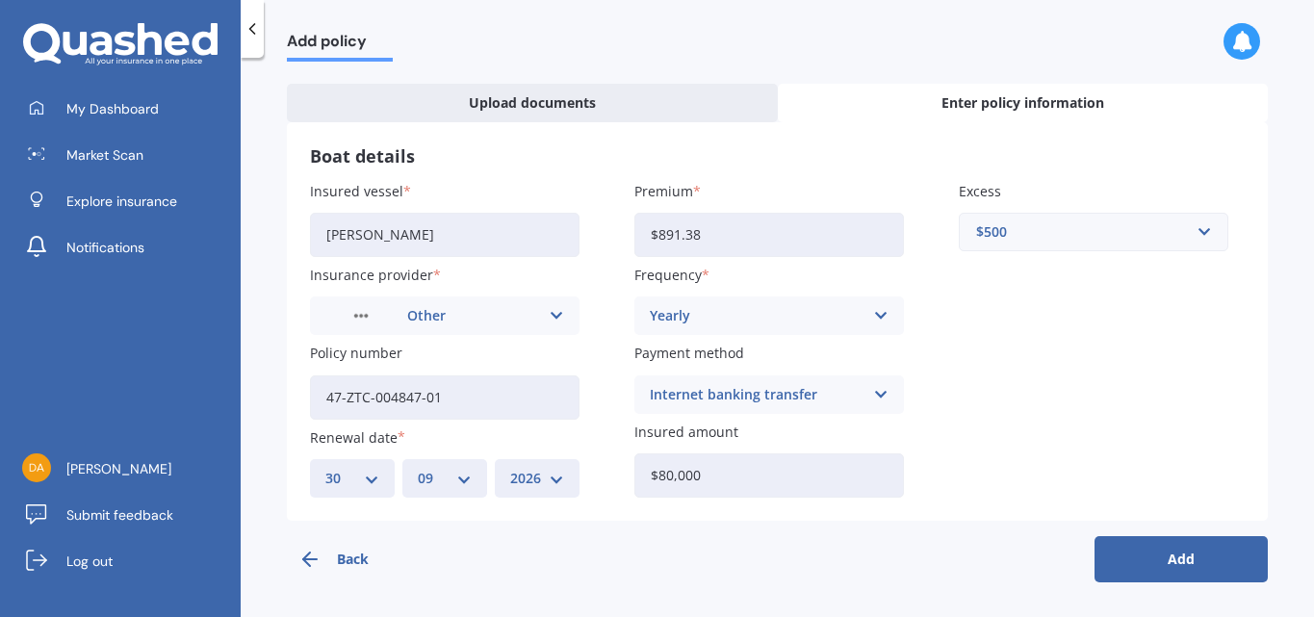
click at [1203, 564] on button "Add" at bounding box center [1181, 559] width 173 height 46
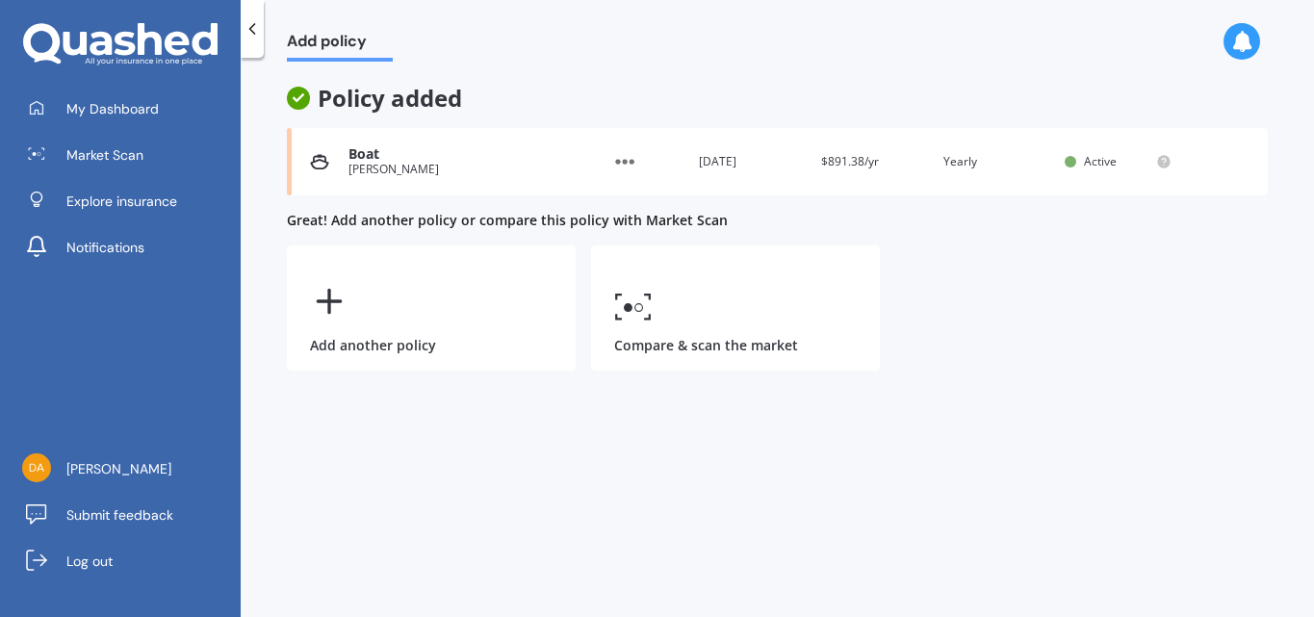
scroll to position [0, 0]
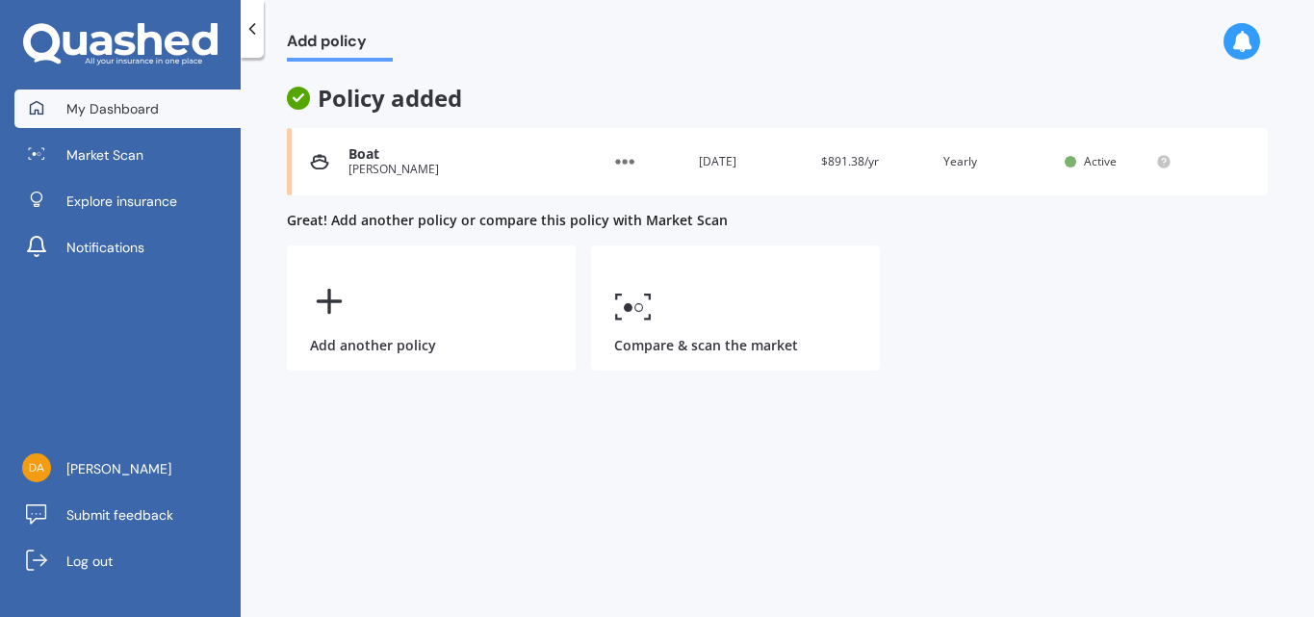
click at [84, 113] on span "My Dashboard" at bounding box center [112, 108] width 92 height 19
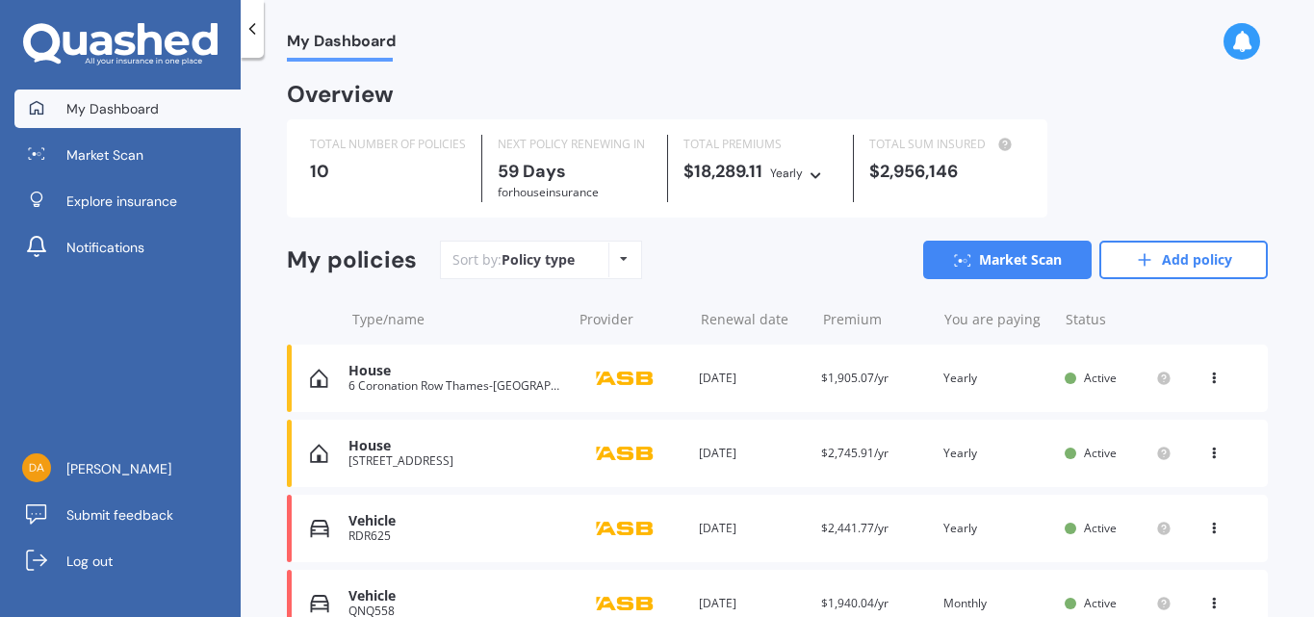
scroll to position [72, 0]
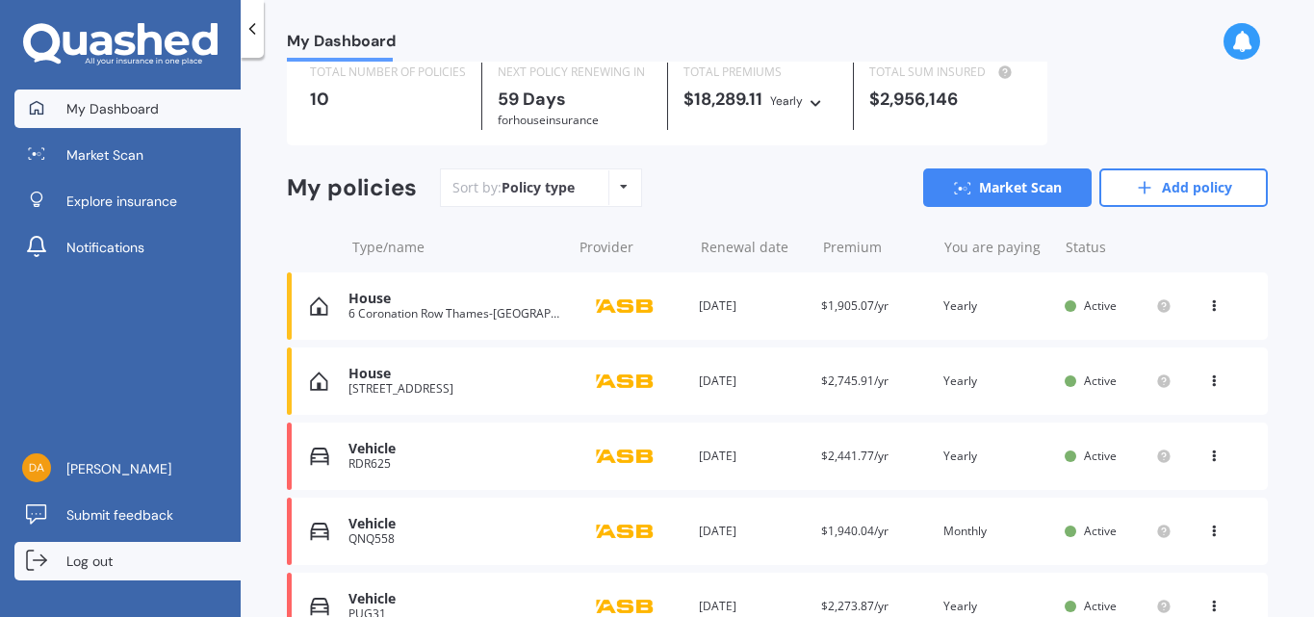
click at [91, 555] on span "Log out" at bounding box center [89, 561] width 46 height 19
